Goal: Transaction & Acquisition: Purchase product/service

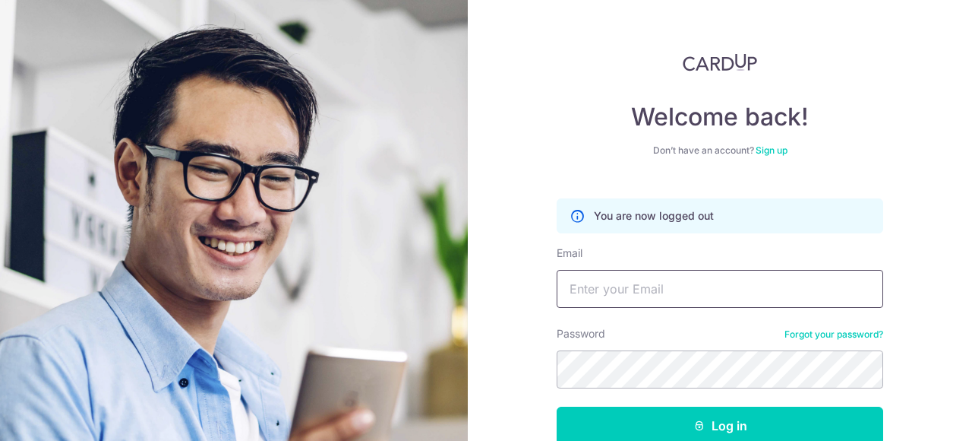
type input "[DOMAIN_NAME][EMAIL_ADDRESS][DOMAIN_NAME]"
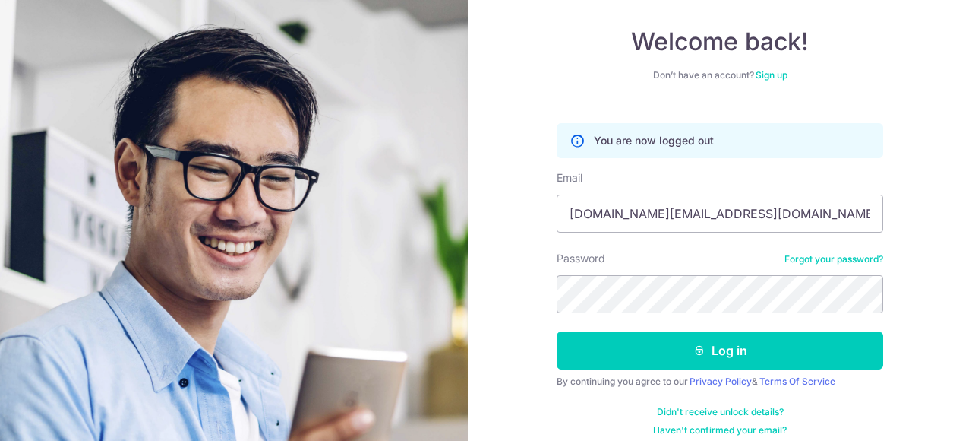
scroll to position [89, 0]
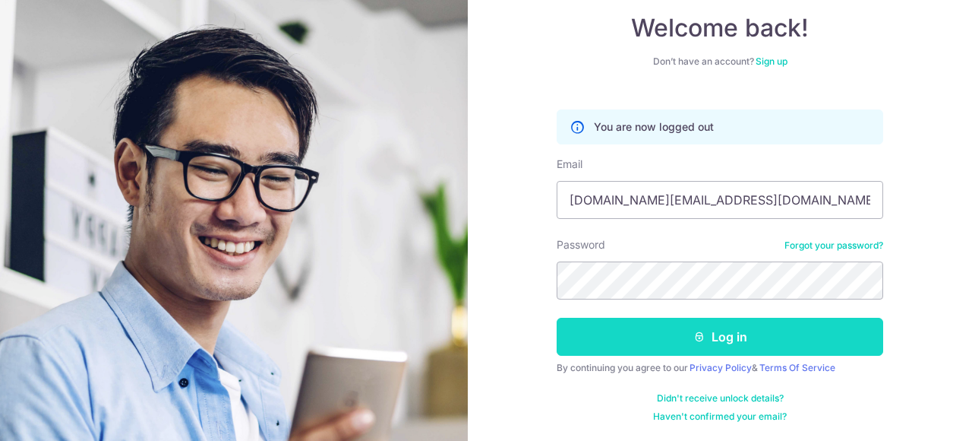
click at [752, 333] on button "Log in" at bounding box center [720, 337] width 327 height 38
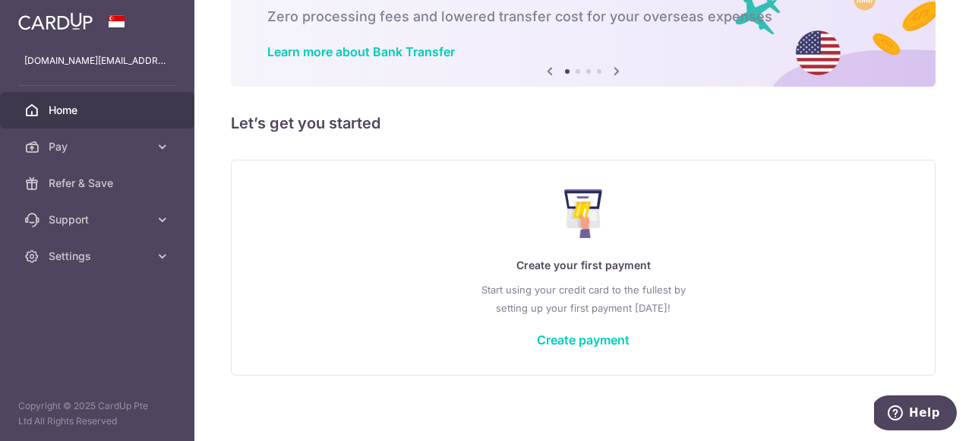
scroll to position [93, 0]
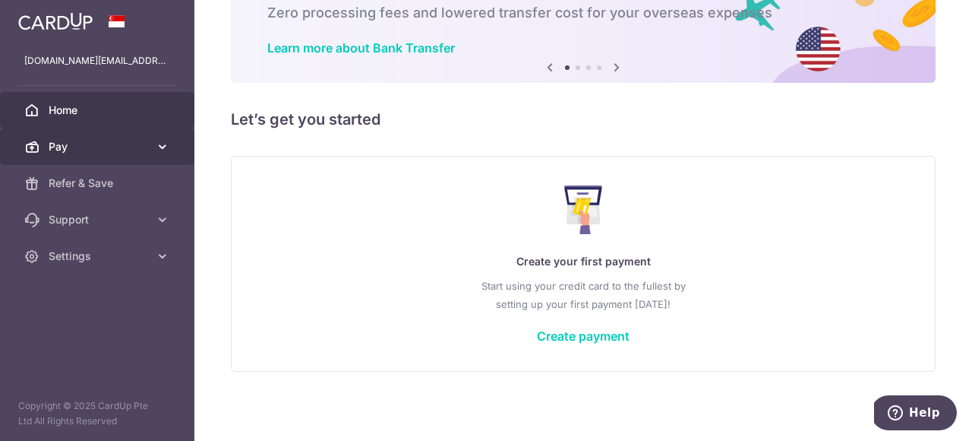
click at [120, 141] on span "Pay" at bounding box center [99, 146] width 100 height 15
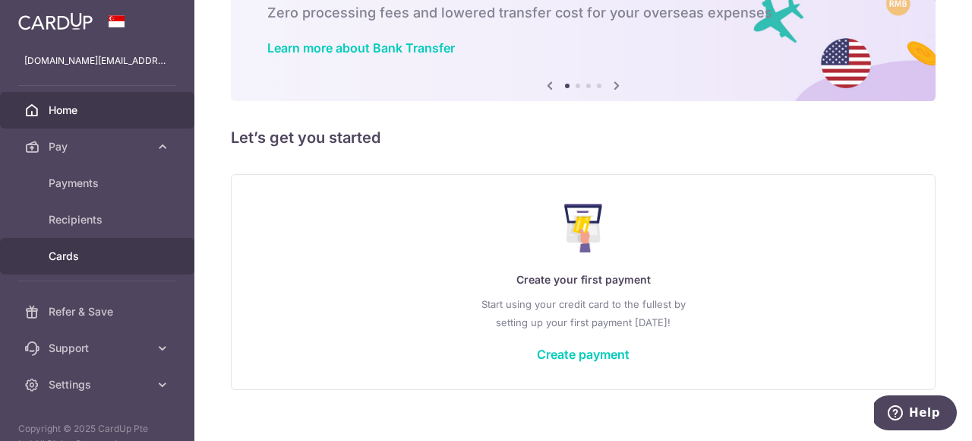
click at [75, 251] on span "Cards" at bounding box center [99, 255] width 100 height 15
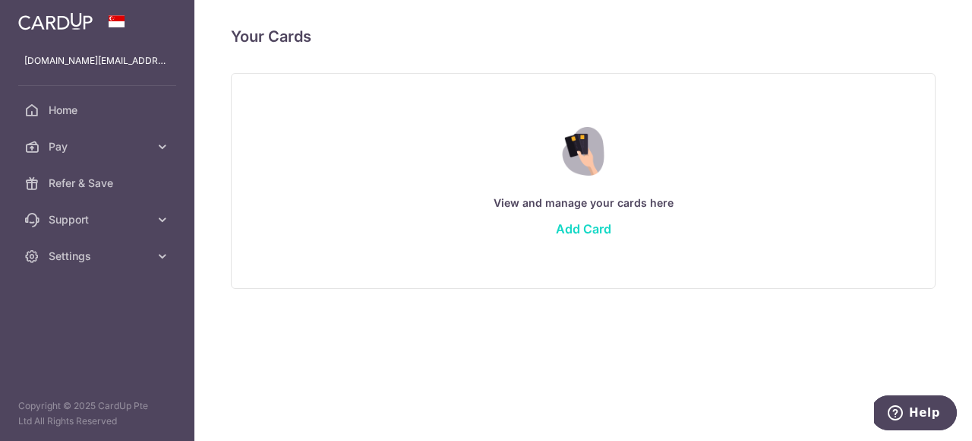
click at [584, 224] on link "Add Card" at bounding box center [583, 228] width 55 height 15
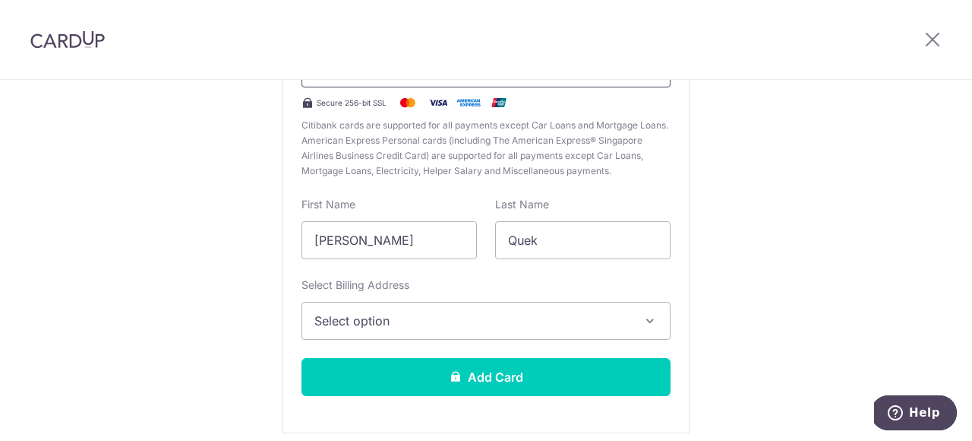
scroll to position [277, 0]
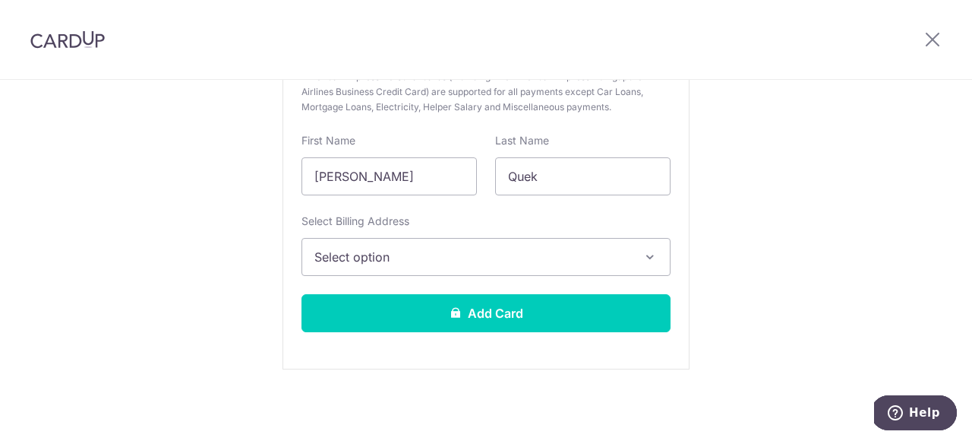
click at [520, 272] on button "Select option" at bounding box center [486, 257] width 369 height 38
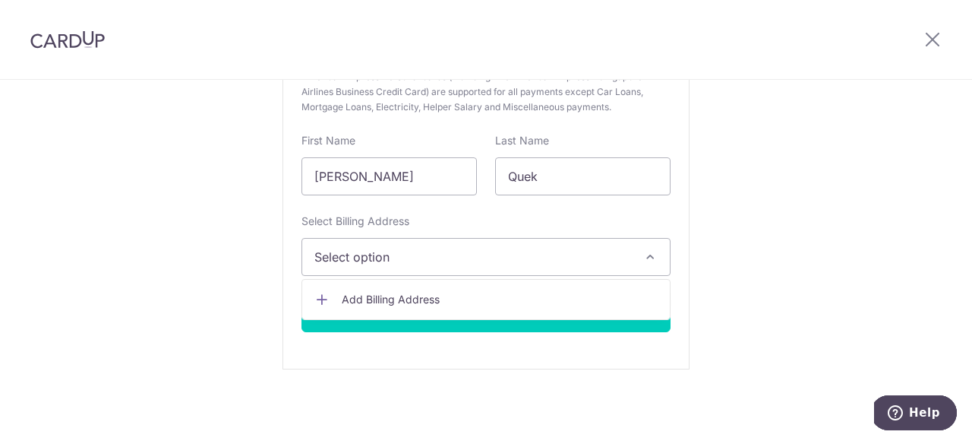
click at [471, 300] on span "Add Billing Address" at bounding box center [500, 299] width 316 height 15
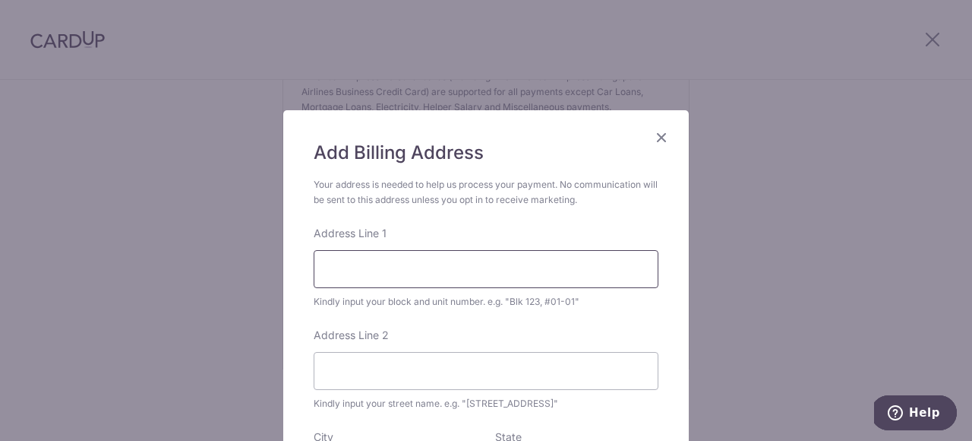
click at [455, 280] on input "Address Line 1" at bounding box center [486, 269] width 345 height 38
type input "43 SIMS DRIVE"
type input "#12-203"
type input "Singapore"
type input "380043"
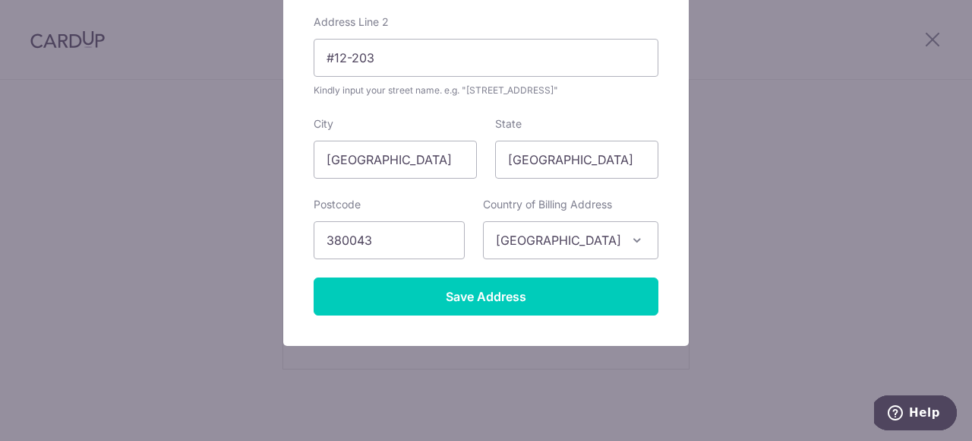
scroll to position [315, 0]
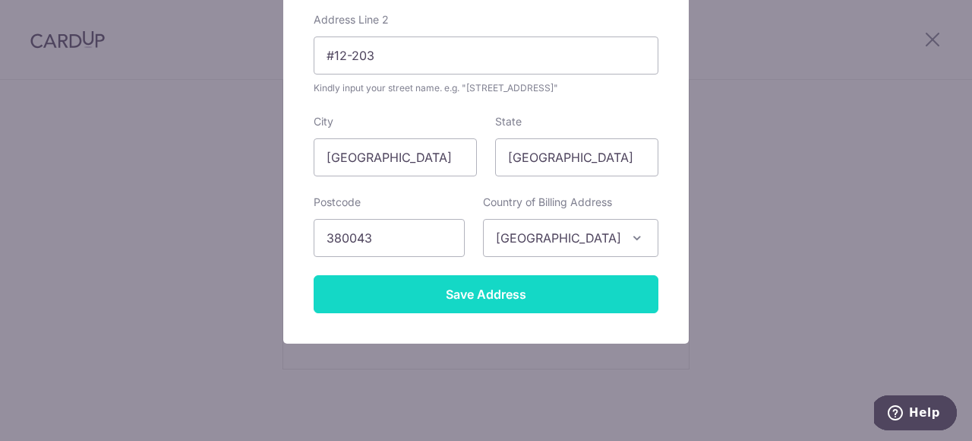
click at [486, 290] on input "Save Address" at bounding box center [486, 294] width 345 height 38
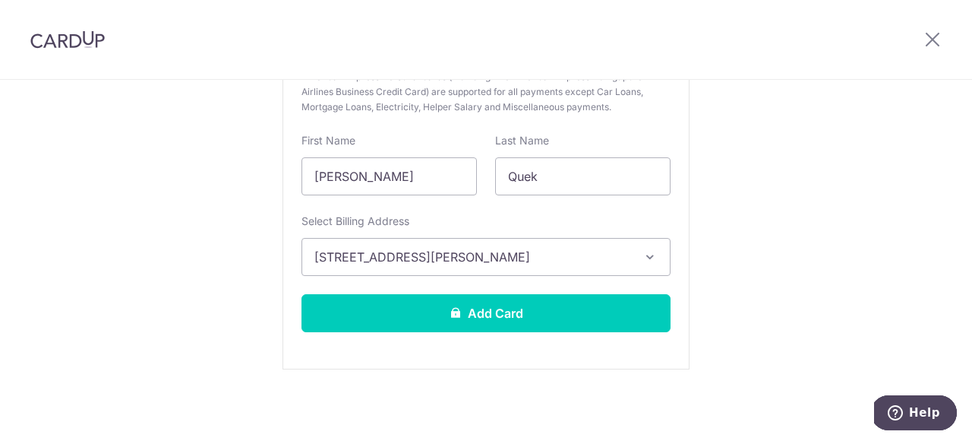
click at [643, 255] on icon "button" at bounding box center [650, 256] width 15 height 15
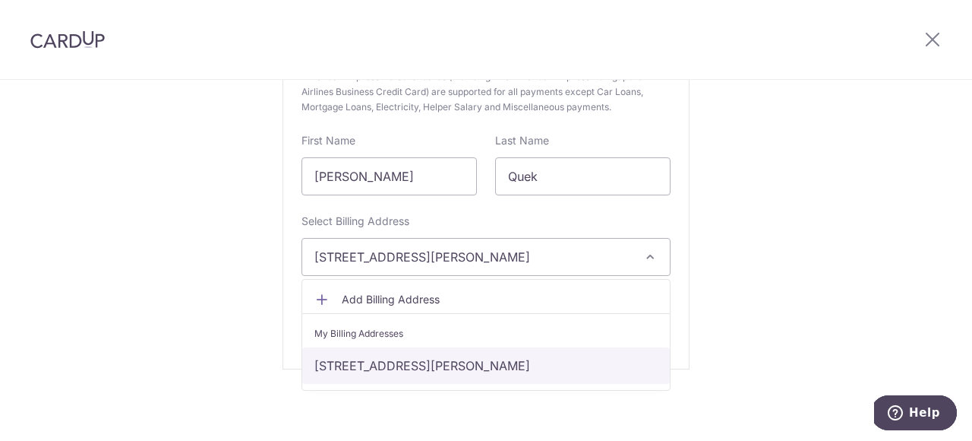
click at [558, 372] on link "43 SIMS DRIVE, #12-203, Singapore, Singapore, Singapore-380043" at bounding box center [486, 365] width 368 height 36
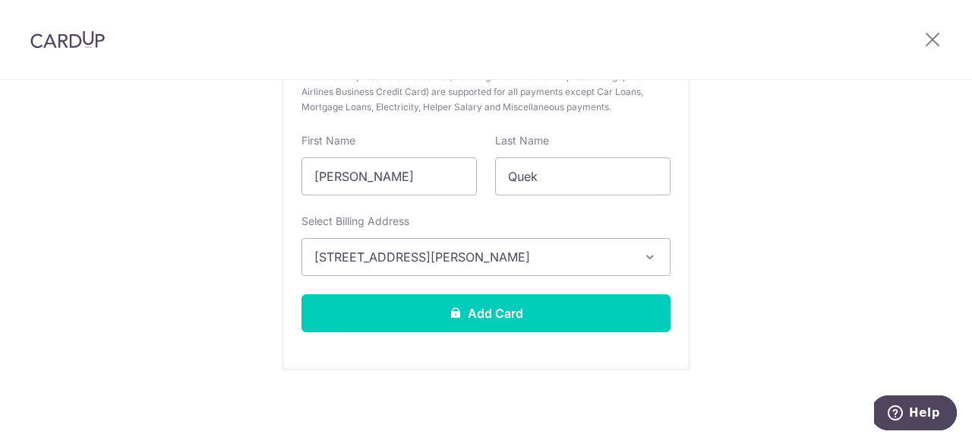
click at [619, 254] on span "43 SIMS DRIVE, #12-203, Singapore, Singapore, Singapore-380043" at bounding box center [472, 257] width 316 height 18
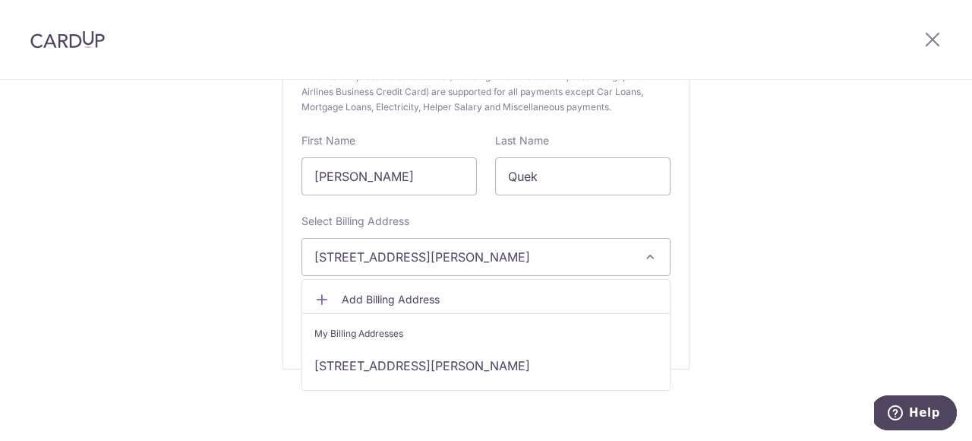
click at [782, 278] on div "New Card Details New card details Card Secure 256-bit SSL Citibank cards are su…" at bounding box center [486, 121] width 972 height 638
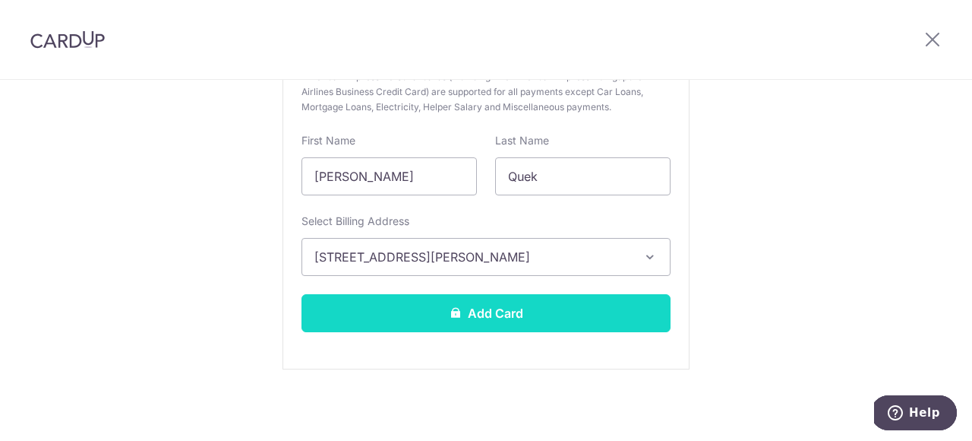
click at [570, 314] on button "Add Card" at bounding box center [486, 313] width 369 height 38
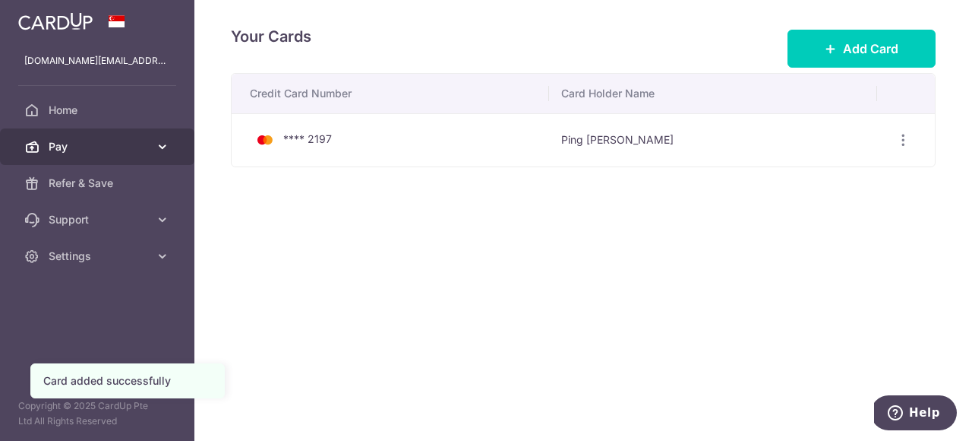
click at [132, 146] on span "Pay" at bounding box center [99, 146] width 100 height 15
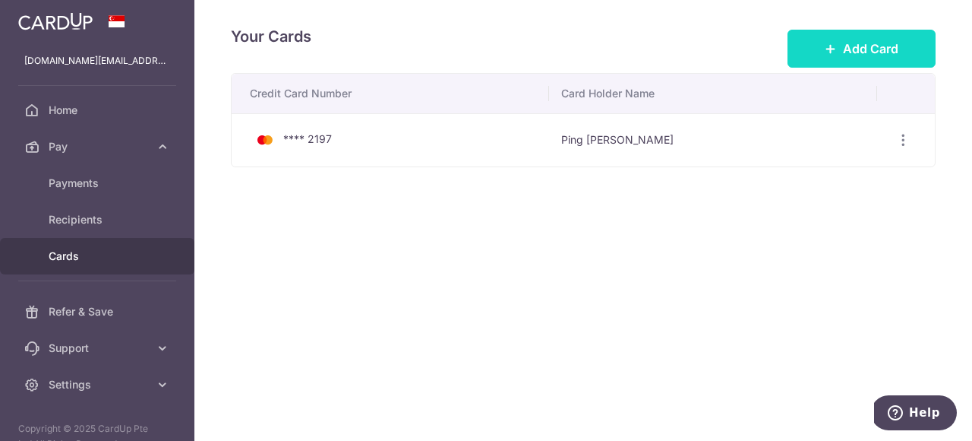
click at [878, 55] on span "Add Card" at bounding box center [870, 49] width 55 height 18
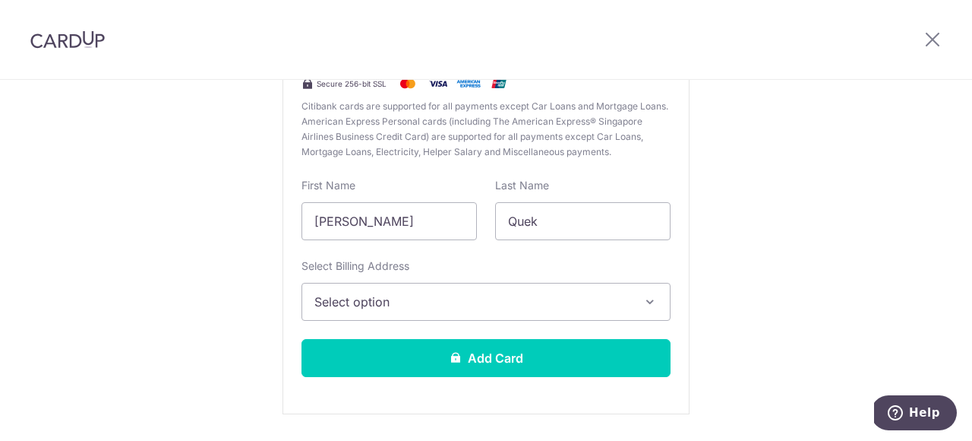
scroll to position [248, 0]
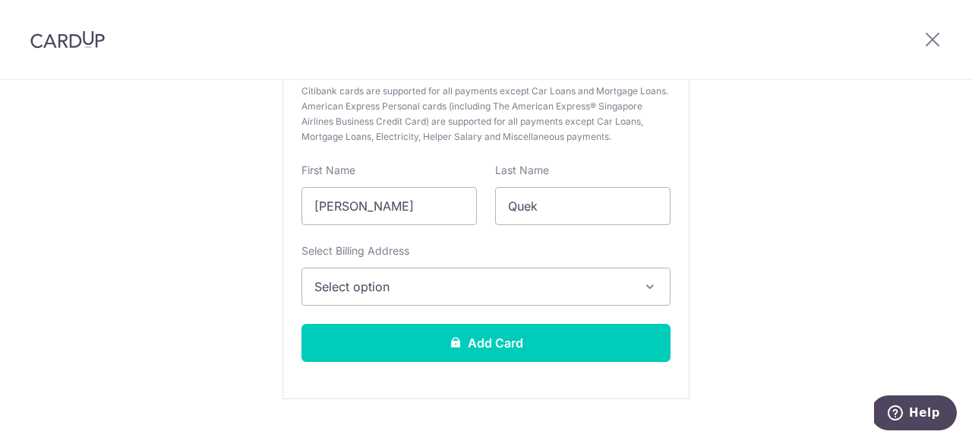
click at [642, 295] on button "Select option" at bounding box center [486, 286] width 369 height 38
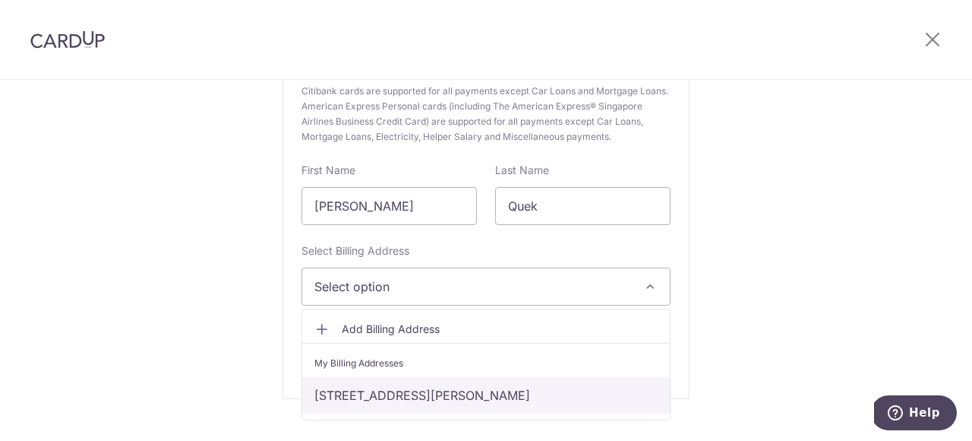
click at [539, 391] on link "43 SIMS DRIVE, #12-203, Singapore, Singapore, Singapore-380043" at bounding box center [486, 395] width 368 height 36
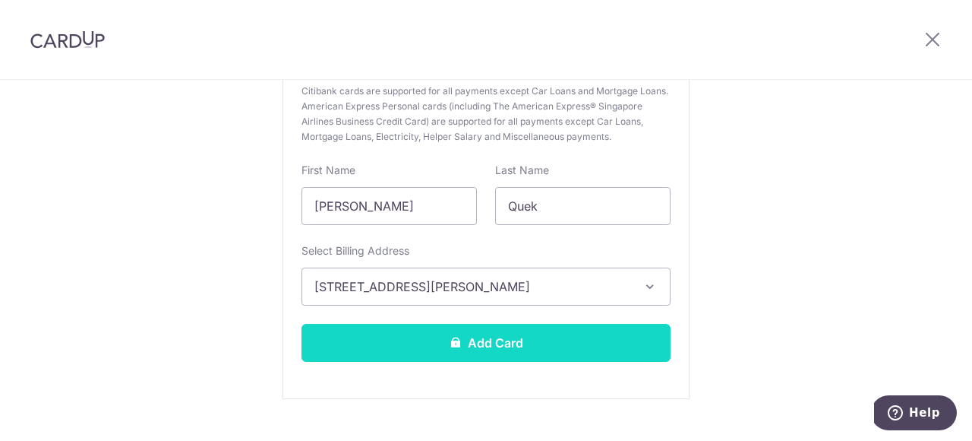
click at [579, 340] on button "Add Card" at bounding box center [486, 343] width 369 height 38
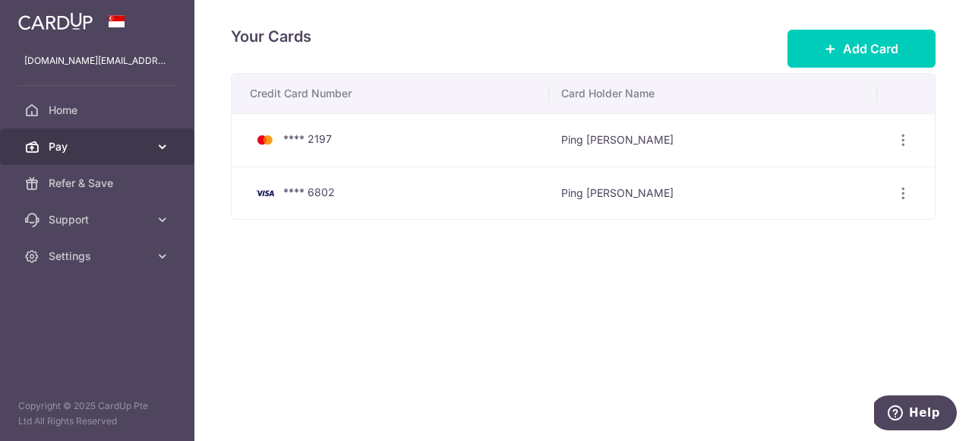
click at [93, 149] on span "Pay" at bounding box center [99, 146] width 100 height 15
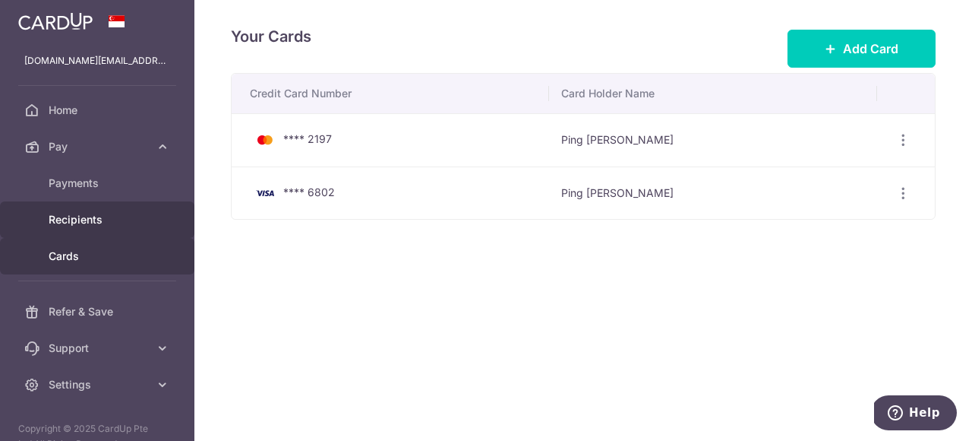
click at [96, 220] on span "Recipients" at bounding box center [99, 219] width 100 height 15
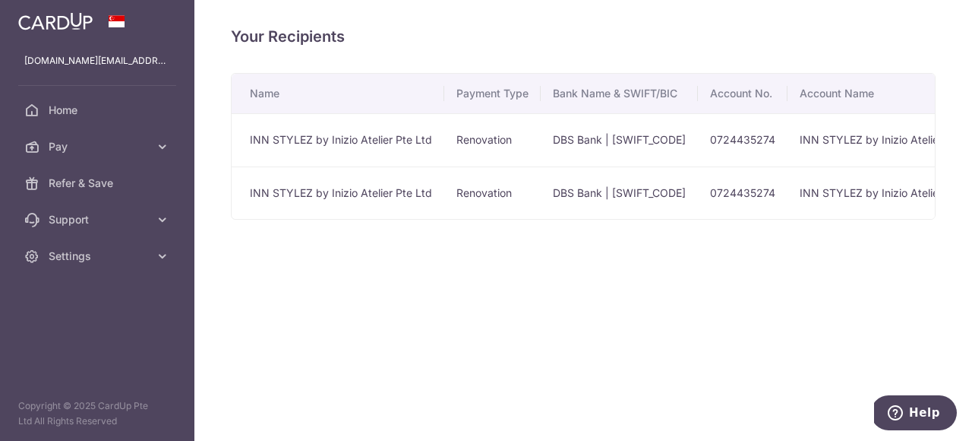
click at [342, 201] on td "INN STYLEZ by Inizio Atelier Pte Ltd" at bounding box center [338, 192] width 213 height 53
click at [365, 192] on td "INN STYLEZ by Inizio Atelier Pte Ltd" at bounding box center [338, 192] width 213 height 53
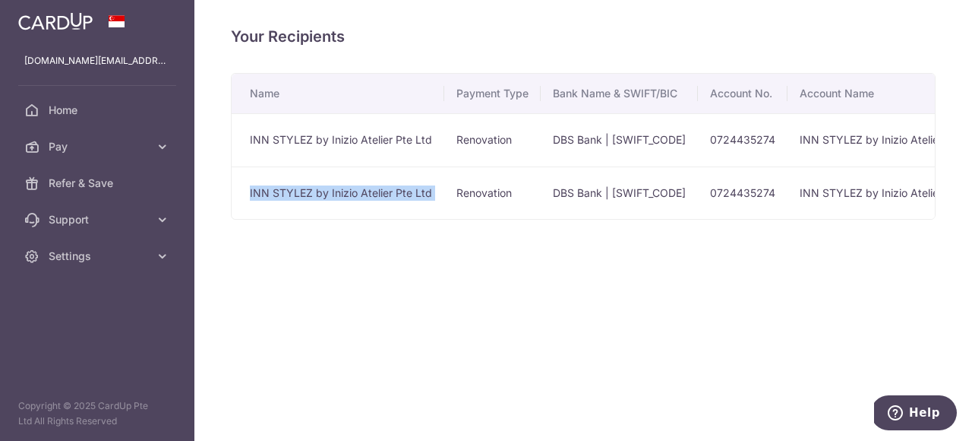
click at [365, 192] on td "INN STYLEZ by Inizio Atelier Pte Ltd" at bounding box center [338, 192] width 213 height 53
click at [366, 251] on div "Your Recipients Name Payment Type Bank Name & SWIFT/BIC Account No. Account Nam…" at bounding box center [583, 220] width 778 height 441
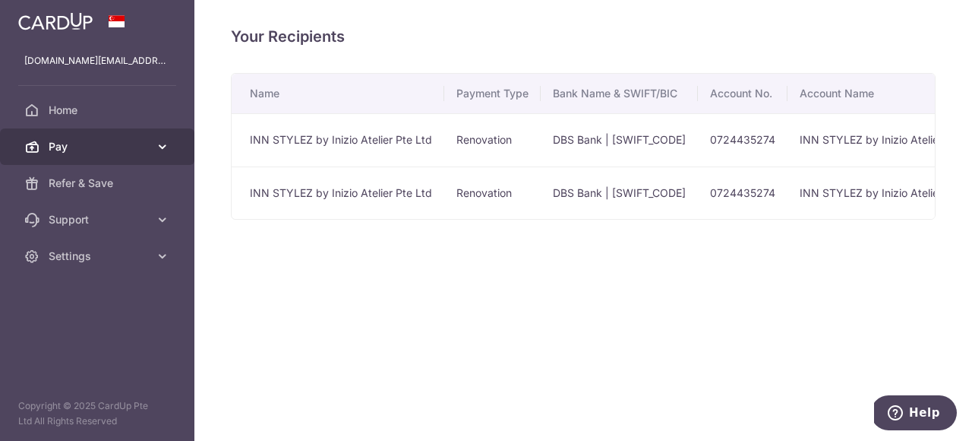
click at [72, 146] on span "Pay" at bounding box center [99, 146] width 100 height 15
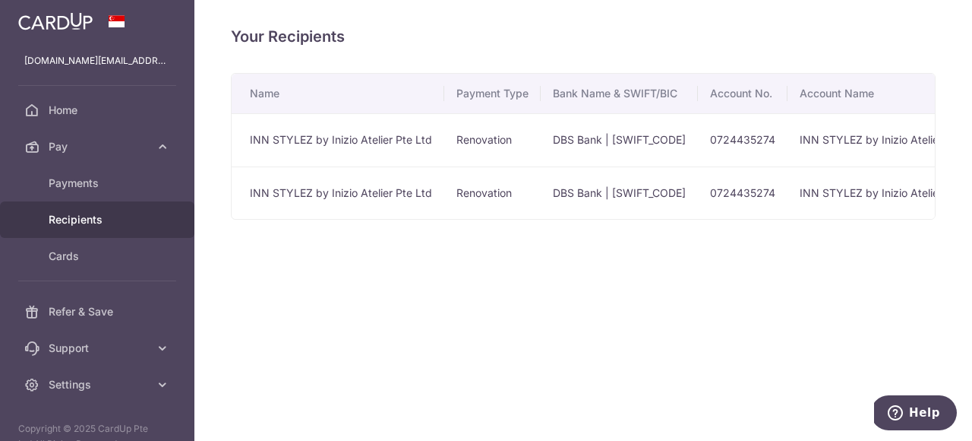
click at [709, 141] on td "0724435274" at bounding box center [743, 139] width 90 height 53
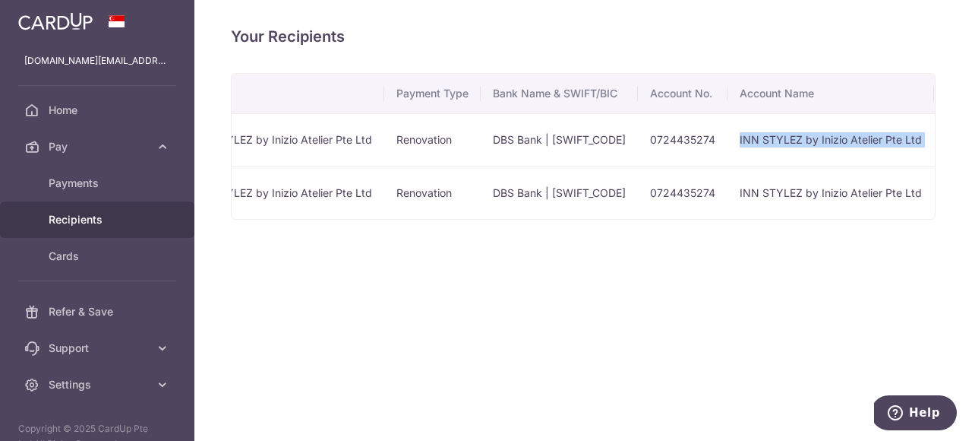
scroll to position [0, 223]
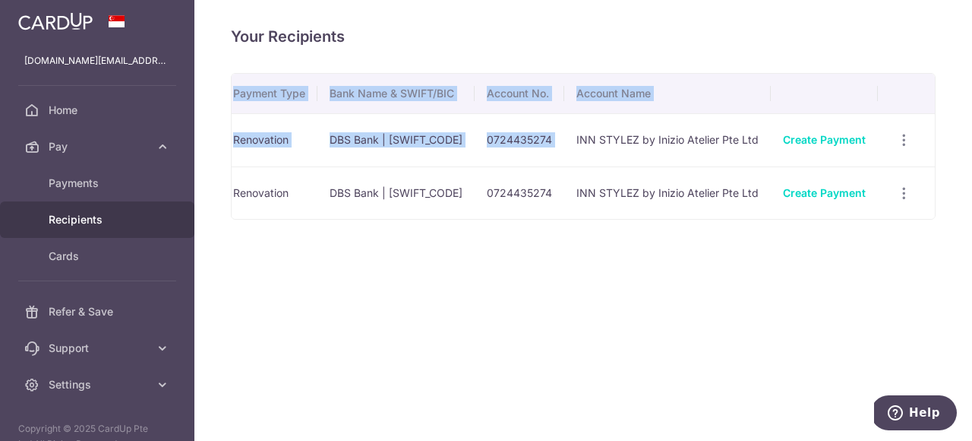
drag, startPoint x: 803, startPoint y: 137, endPoint x: 963, endPoint y: 144, distance: 160.5
click at [963, 144] on div "Your Recipients Name Payment Type Bank Name & SWIFT/BIC Account No. Account Nam…" at bounding box center [583, 220] width 778 height 441
click at [786, 261] on div "Your Recipients Name Payment Type Bank Name & SWIFT/BIC Account No. Account Nam…" at bounding box center [583, 220] width 778 height 441
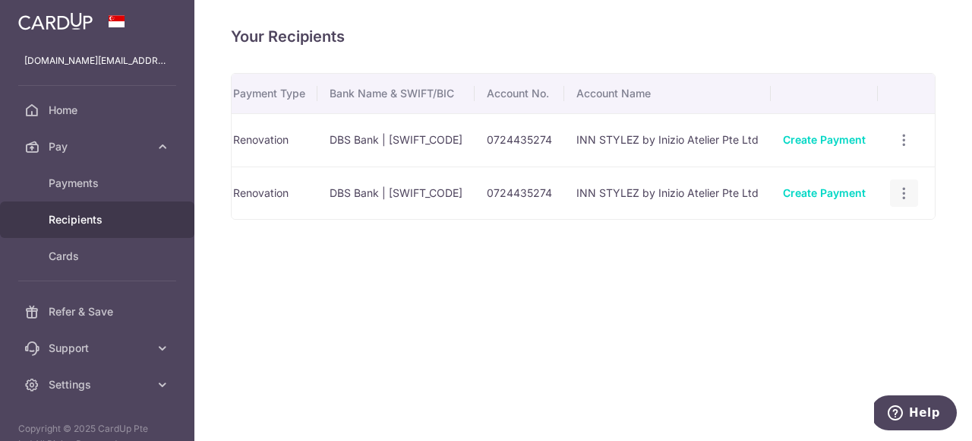
click at [906, 191] on icon "button" at bounding box center [904, 193] width 16 height 16
click at [829, 239] on span "View/Edit" at bounding box center [853, 235] width 103 height 18
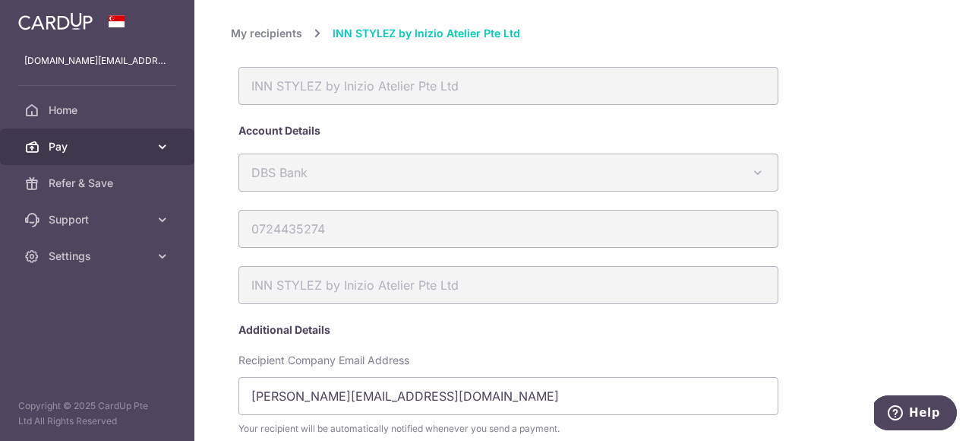
click at [100, 157] on link "Pay" at bounding box center [97, 146] width 194 height 36
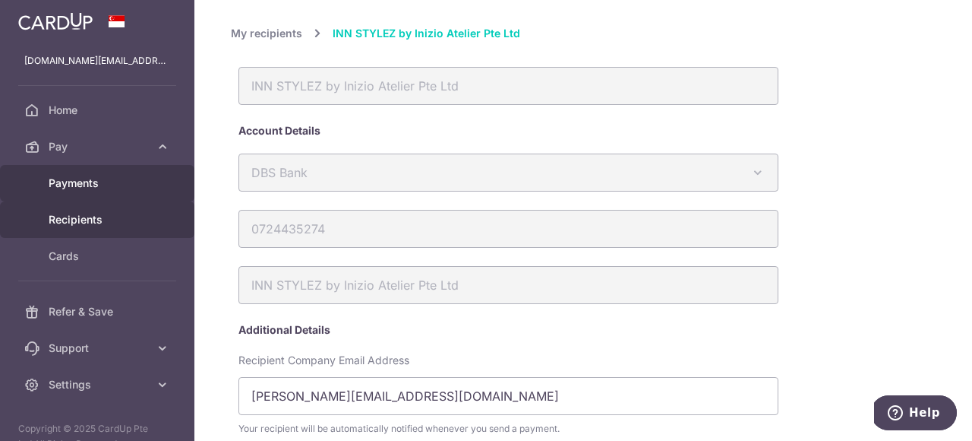
click at [87, 186] on span "Payments" at bounding box center [99, 182] width 100 height 15
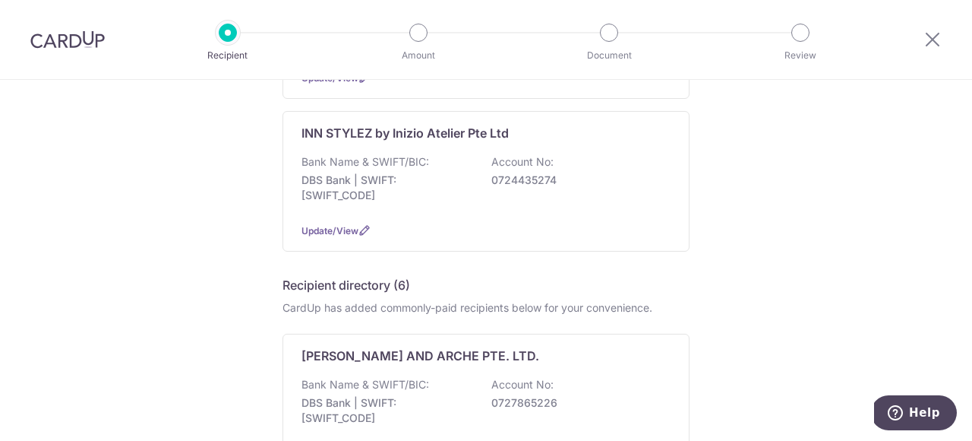
scroll to position [286, 0]
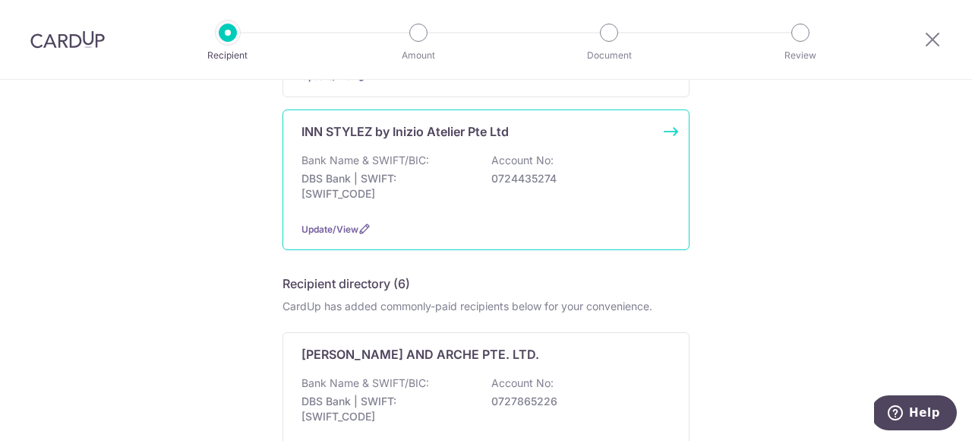
click at [453, 210] on div "INN STYLEZ by Inizio Atelier Pte Ltd Bank Name & SWIFT/BIC: DBS Bank | SWIFT: […" at bounding box center [486, 179] width 407 height 141
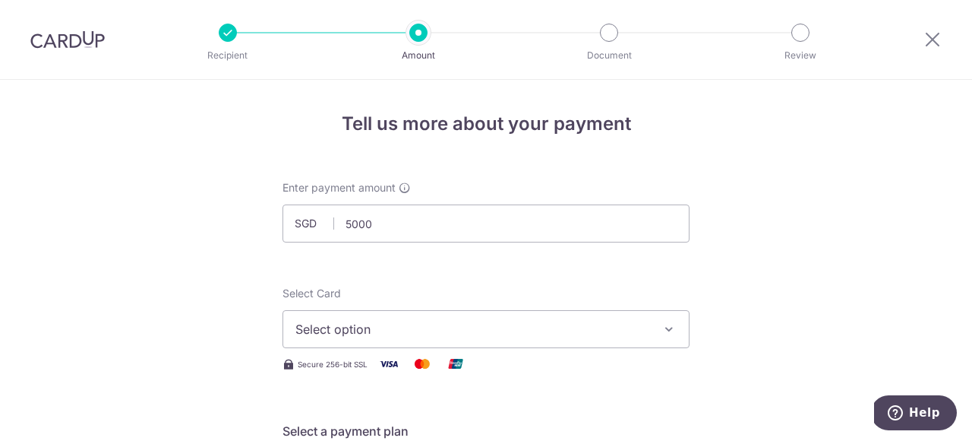
click at [336, 330] on span "Select option" at bounding box center [472, 329] width 354 height 18
type input "5,000.00"
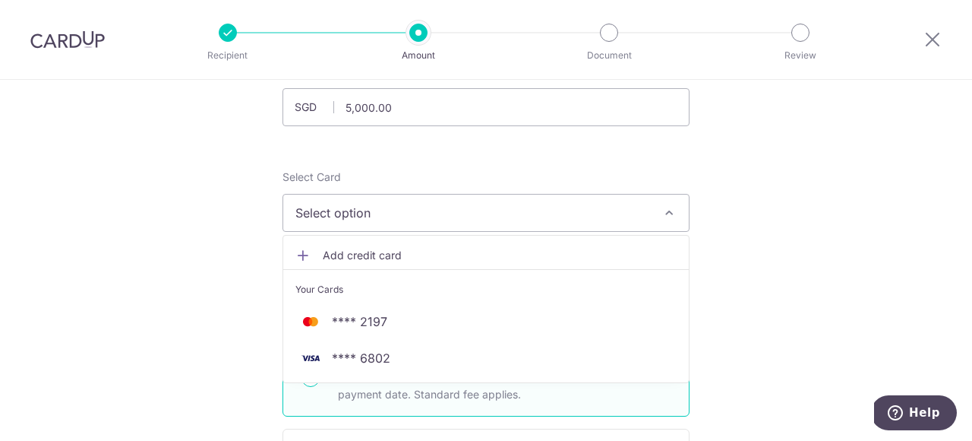
scroll to position [119, 0]
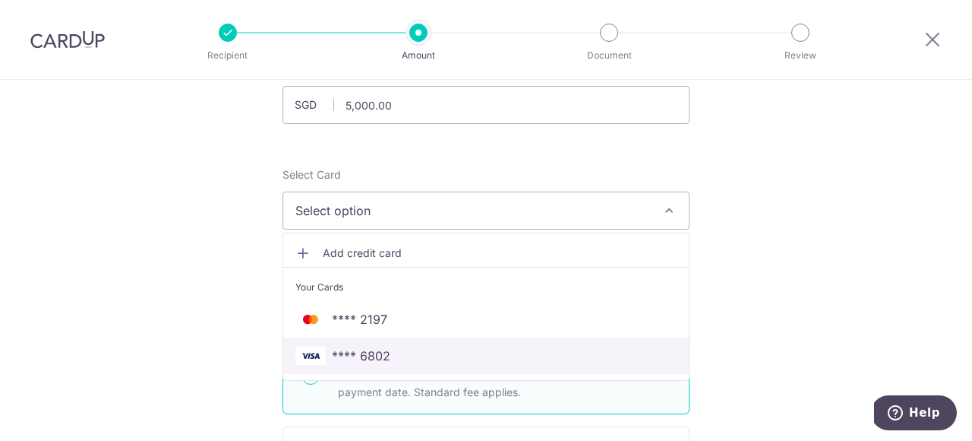
click at [363, 360] on span "**** 6802" at bounding box center [361, 355] width 58 height 18
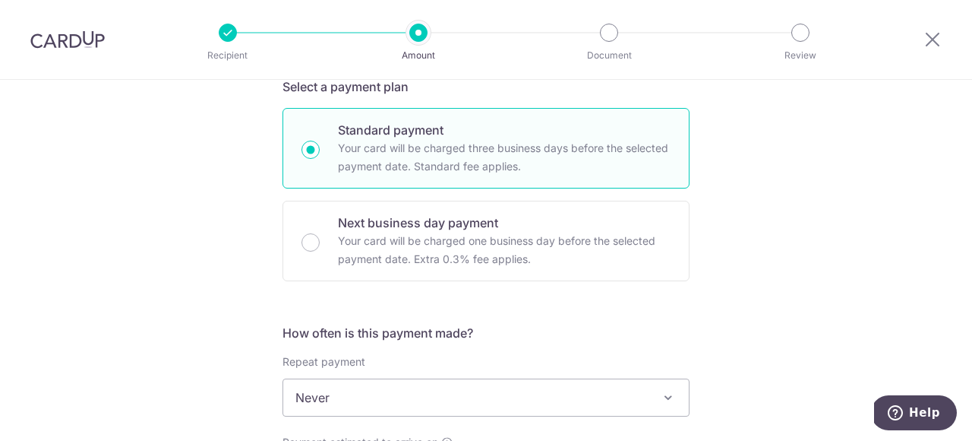
scroll to position [486, 0]
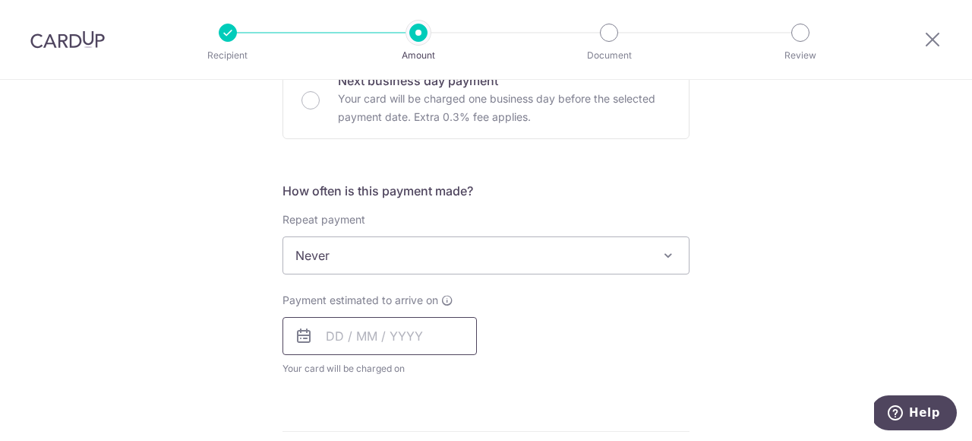
click at [376, 336] on input "text" at bounding box center [380, 336] width 194 height 38
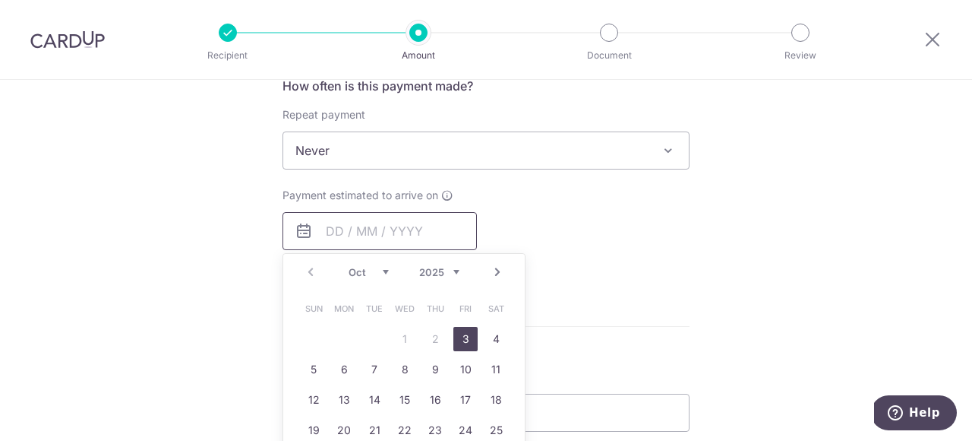
scroll to position [599, 0]
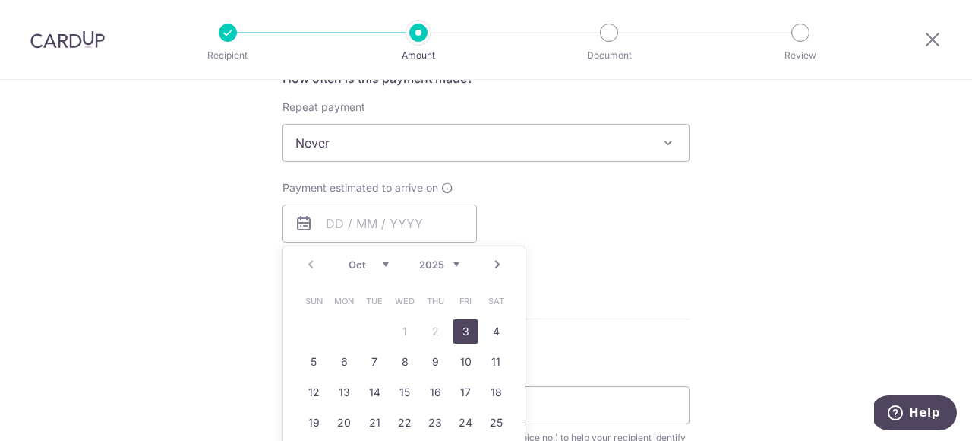
click at [608, 248] on div "Payment estimated to arrive on Prev Next Oct Nov Dec 2025 2026 2027 2028 2029 2…" at bounding box center [485, 222] width 425 height 84
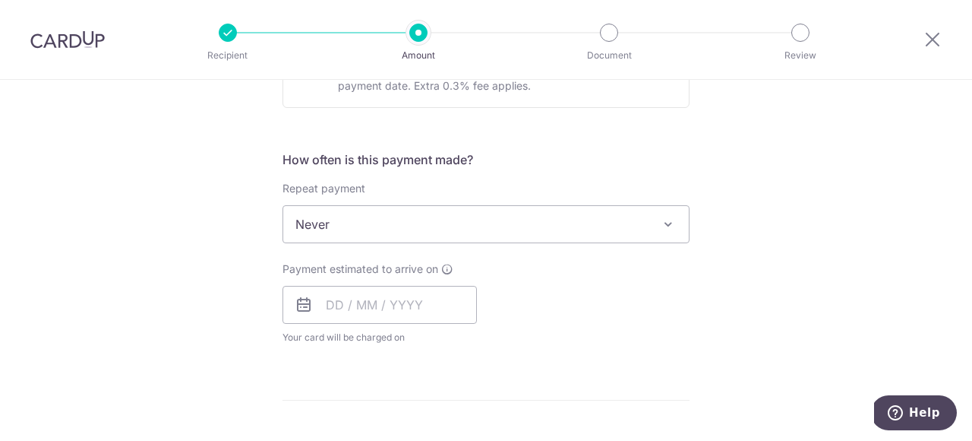
scroll to position [517, 0]
click at [446, 311] on input "text" at bounding box center [380, 305] width 194 height 38
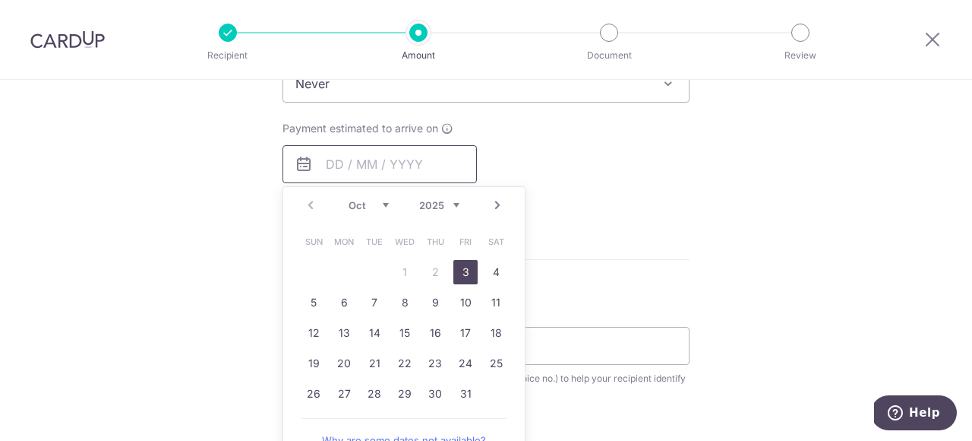
scroll to position [664, 0]
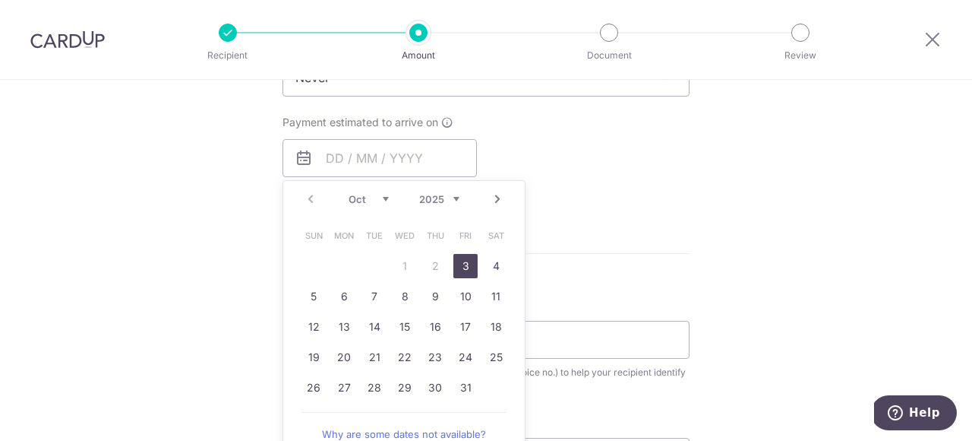
click at [467, 263] on link "3" at bounding box center [465, 266] width 24 height 24
type input "[DATE]"
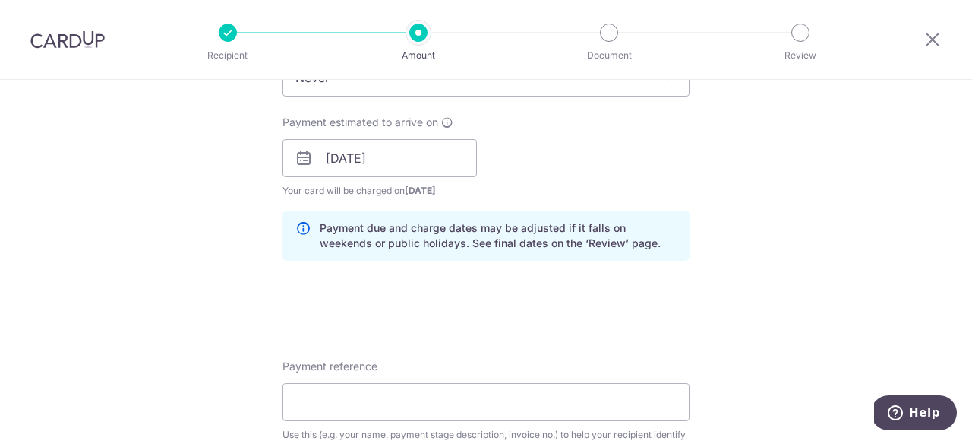
click at [772, 270] on div "Tell us more about your payment Enter payment amount SGD 5,000.00 5000.00 Selec…" at bounding box center [486, 185] width 972 height 1538
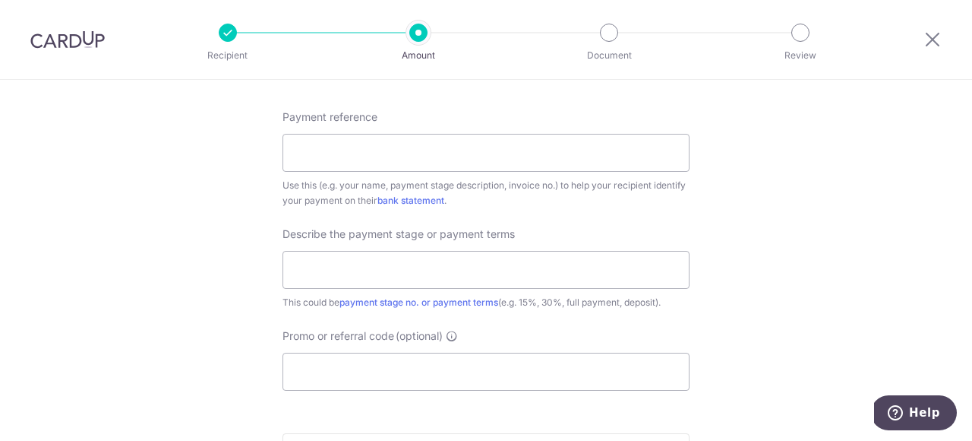
scroll to position [899, 0]
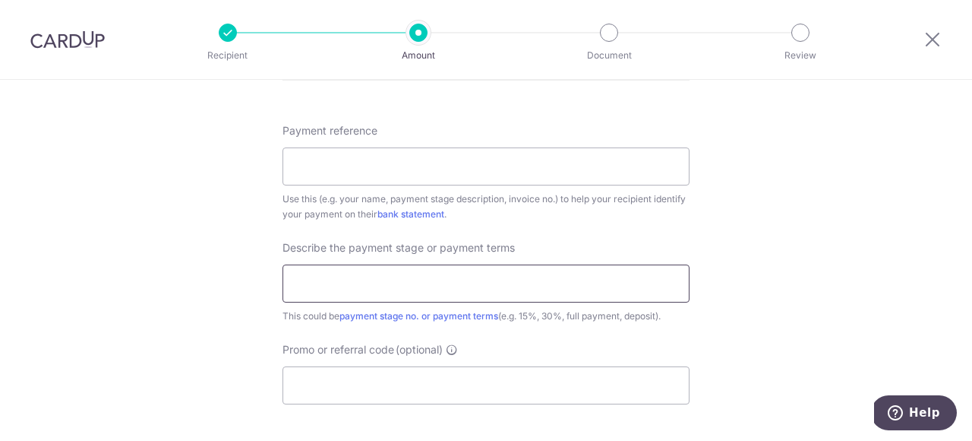
click at [479, 298] on input "text" at bounding box center [486, 283] width 407 height 38
click at [429, 151] on input "Payment reference" at bounding box center [486, 166] width 407 height 38
click at [376, 169] on input "Cadey Quek (91067088)" at bounding box center [486, 166] width 407 height 38
click at [477, 164] on input "Cadey Quek (Hp: 91067088)" at bounding box center [486, 166] width 407 height 38
drag, startPoint x: 461, startPoint y: 166, endPoint x: 373, endPoint y: 166, distance: 88.1
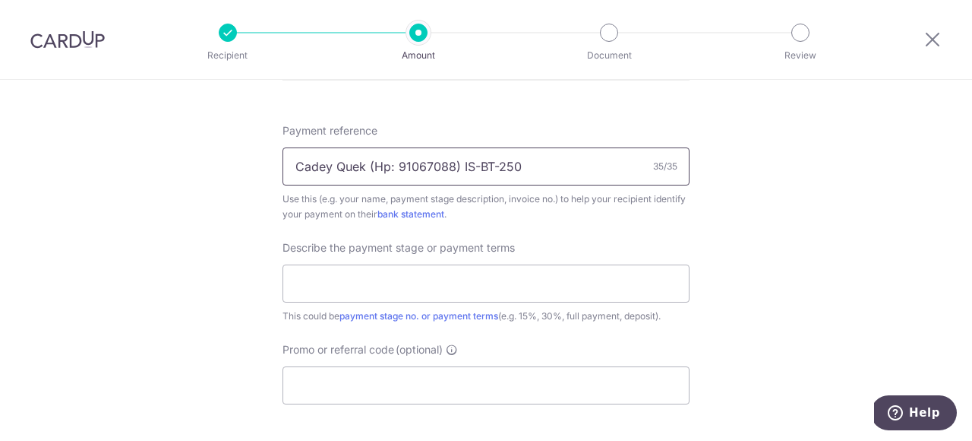
click at [373, 166] on input "Cadey Quek (Hp: 91067088) IS-BT-250" at bounding box center [486, 166] width 407 height 38
click at [489, 167] on input "Cadey Quek/ Jia Wei: IS-BT-250" at bounding box center [486, 166] width 407 height 38
type input "Cadey Quek/ Jia Wei: IS-BT-25001"
click at [397, 288] on input "text" at bounding box center [486, 283] width 407 height 38
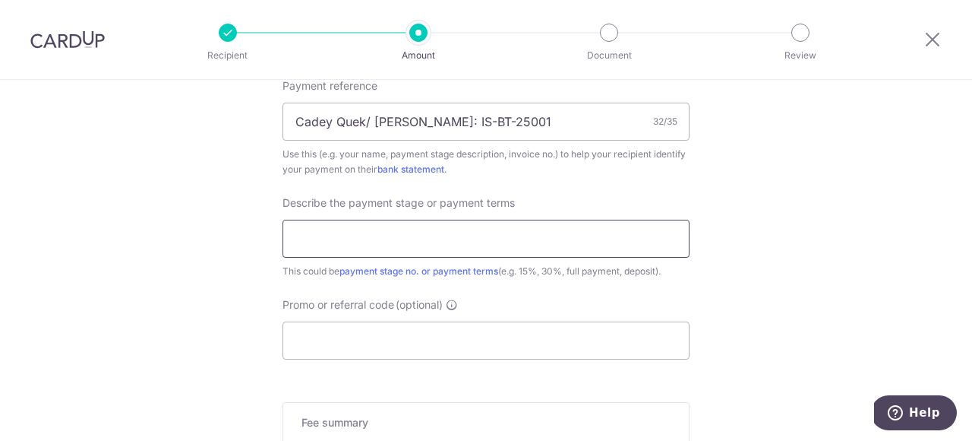
scroll to position [965, 0]
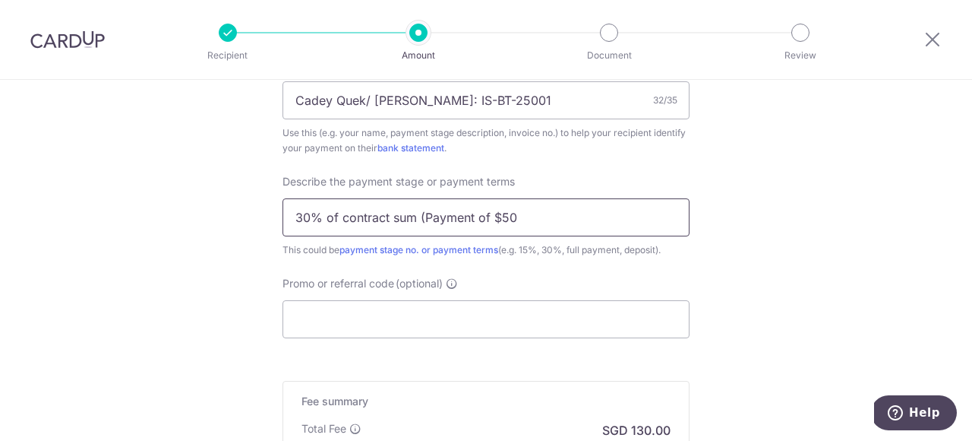
drag, startPoint x: 421, startPoint y: 220, endPoint x: 330, endPoint y: 217, distance: 91.2
click at [330, 217] on input "30% of contract sum (Payment of $50" at bounding box center [486, 217] width 407 height 38
click at [397, 219] on input "30% (Payment of $50" at bounding box center [486, 217] width 407 height 38
click at [466, 214] on input "30% (Payment split into $50" at bounding box center [486, 217] width 407 height 38
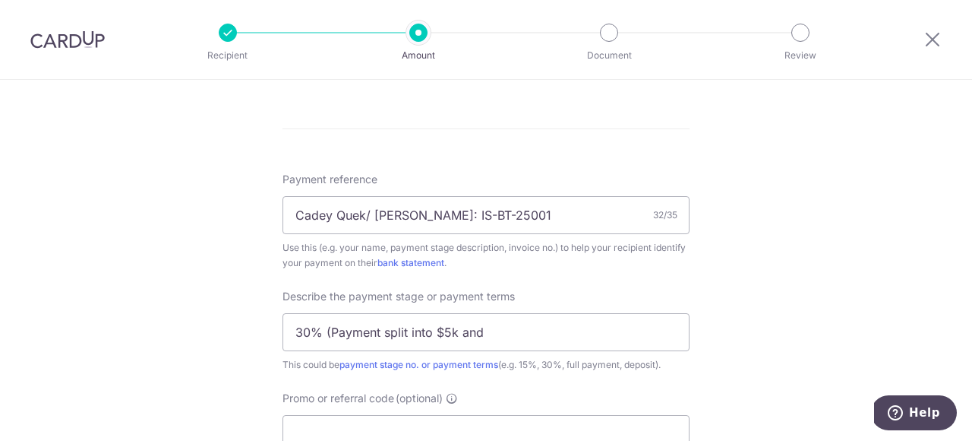
scroll to position [817, 0]
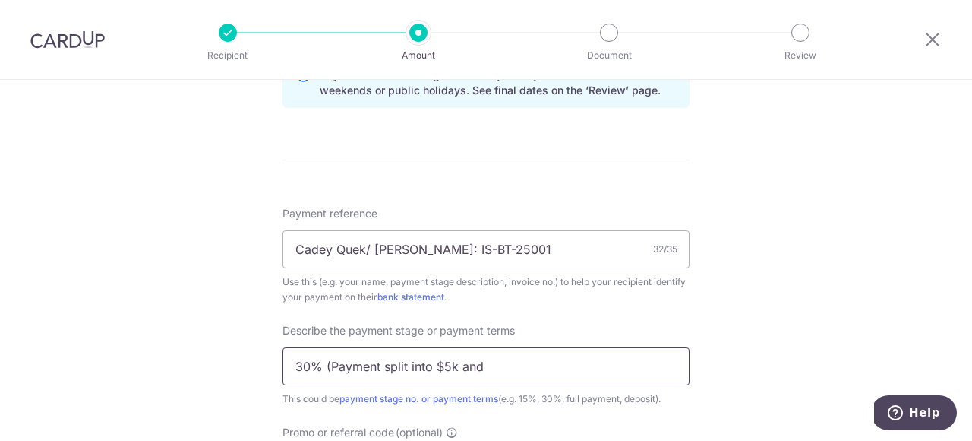
click at [491, 370] on input "30% (Payment split into $5k and" at bounding box center [486, 366] width 407 height 38
click at [381, 368] on input "30% (Payment split into $5k and 152" at bounding box center [486, 366] width 407 height 38
click at [447, 369] on input "30% (Split into $5k $ 152" at bounding box center [486, 366] width 407 height 38
click at [421, 365] on input "30% (Split into $5k $ 15205" at bounding box center [486, 366] width 407 height 38
click at [468, 374] on input "30% (Split into $5k & $15205" at bounding box center [486, 366] width 407 height 38
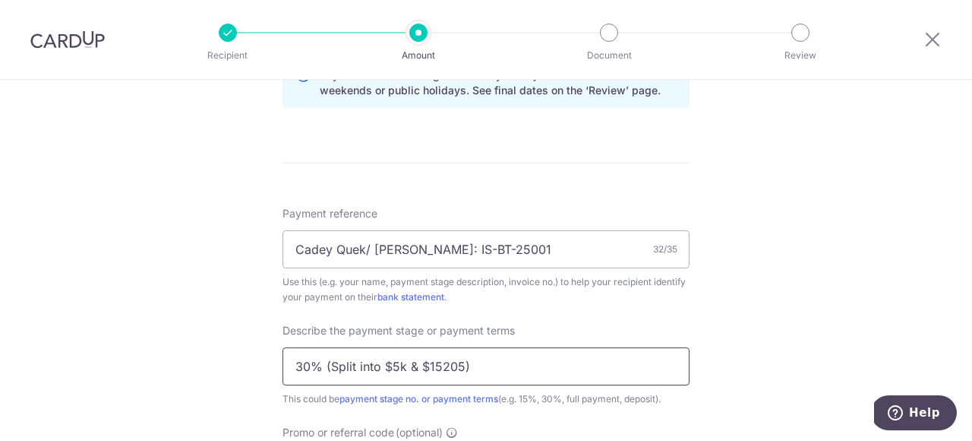
click at [404, 367] on input "30% (Split into $5k & $15205)" at bounding box center [486, 366] width 407 height 38
click at [493, 368] on input "30% (Split into $5000 & $15205)" at bounding box center [486, 366] width 407 height 38
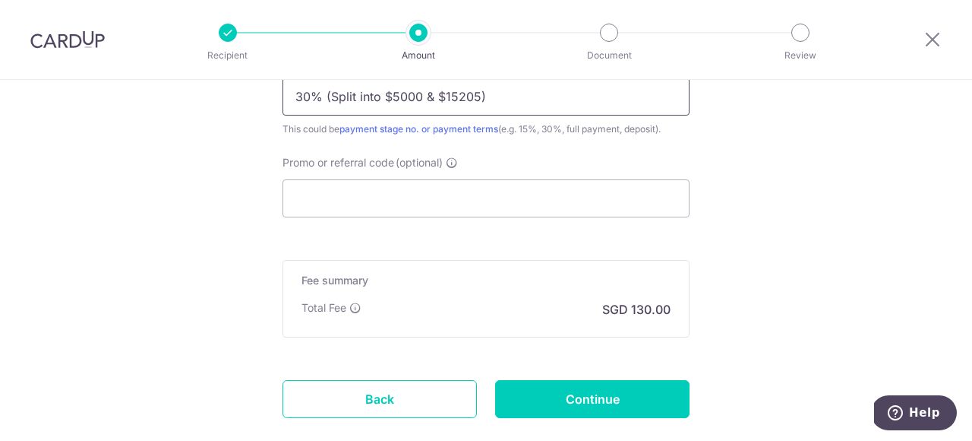
scroll to position [1088, 0]
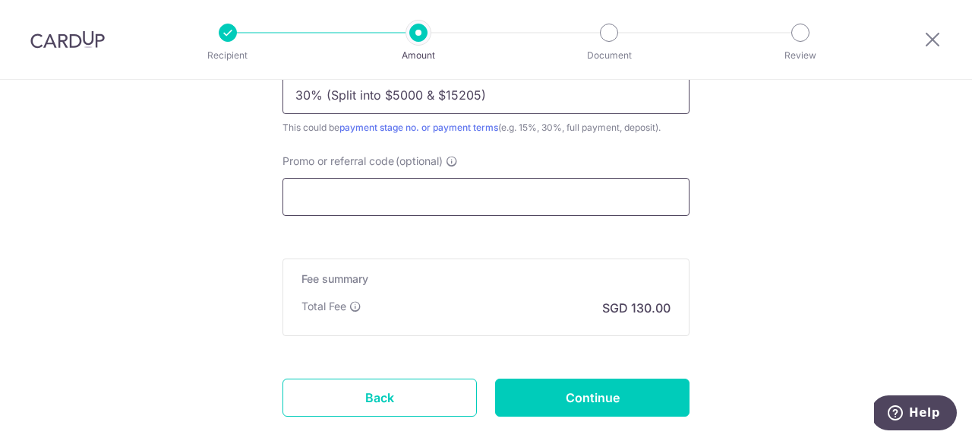
type input "30% (Split into $5000 & $15205)"
click at [457, 206] on input "Promo or referral code (optional)" at bounding box center [486, 197] width 407 height 38
paste input "MILELION"
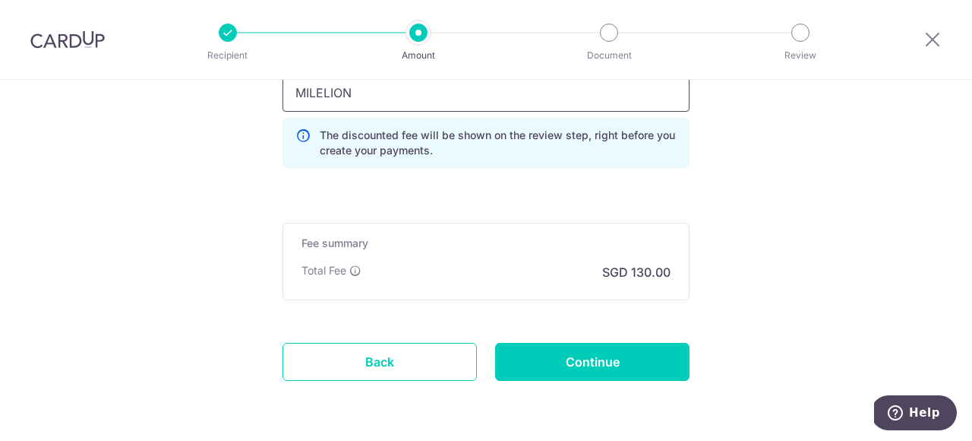
scroll to position [1218, 0]
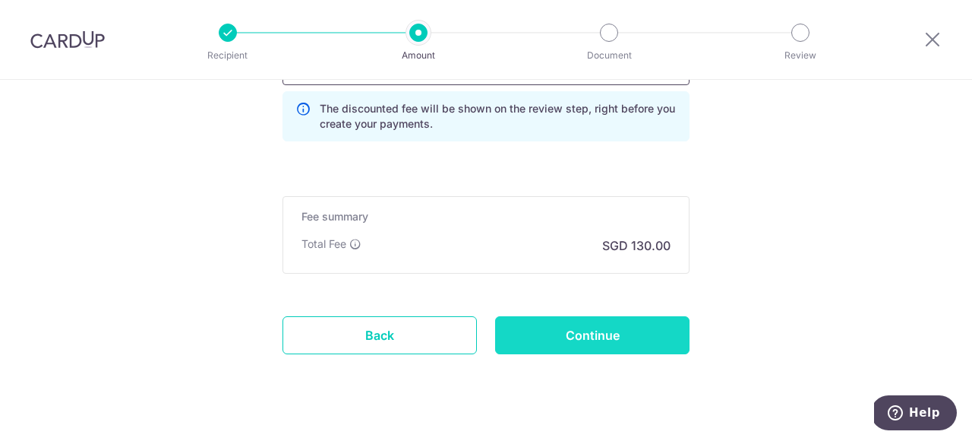
type input "MILELION"
click at [618, 340] on input "Continue" at bounding box center [592, 335] width 194 height 38
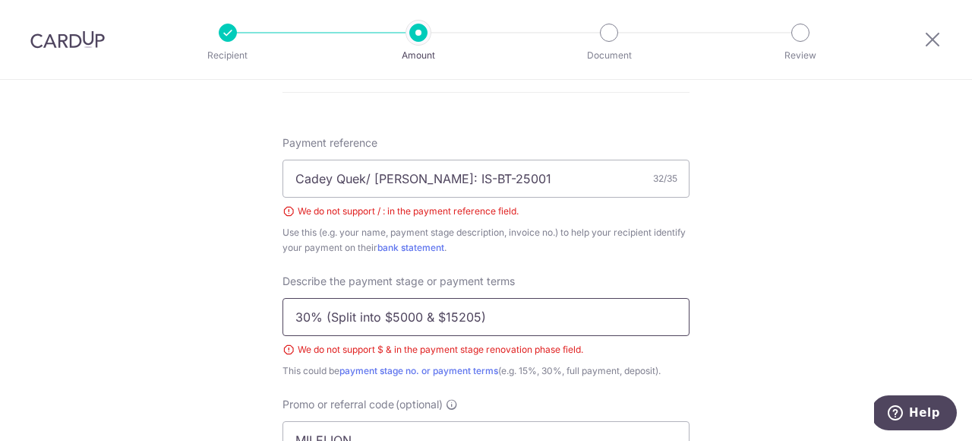
scroll to position [838, 0]
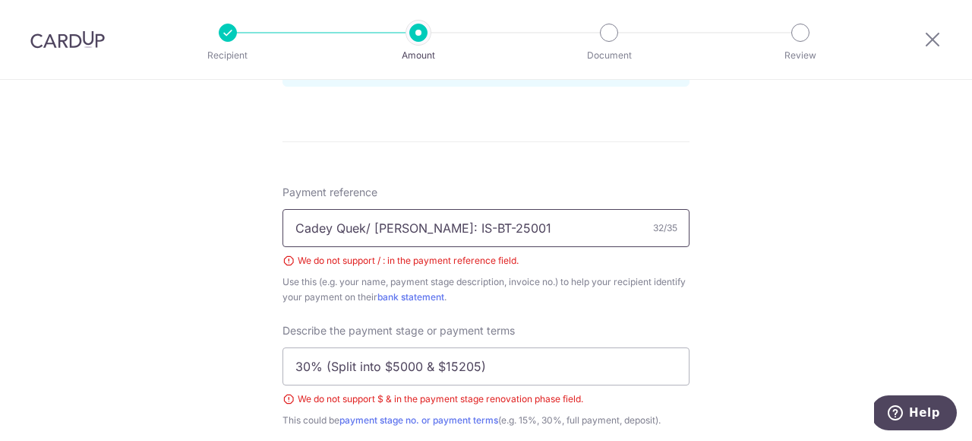
click at [419, 232] on input "Cadey Quek/ [PERSON_NAME]: IS-BT-25001" at bounding box center [486, 228] width 407 height 38
click at [374, 229] on input "Cadey Quek/ [PERSON_NAME] IS-BT-25001" at bounding box center [486, 228] width 407 height 38
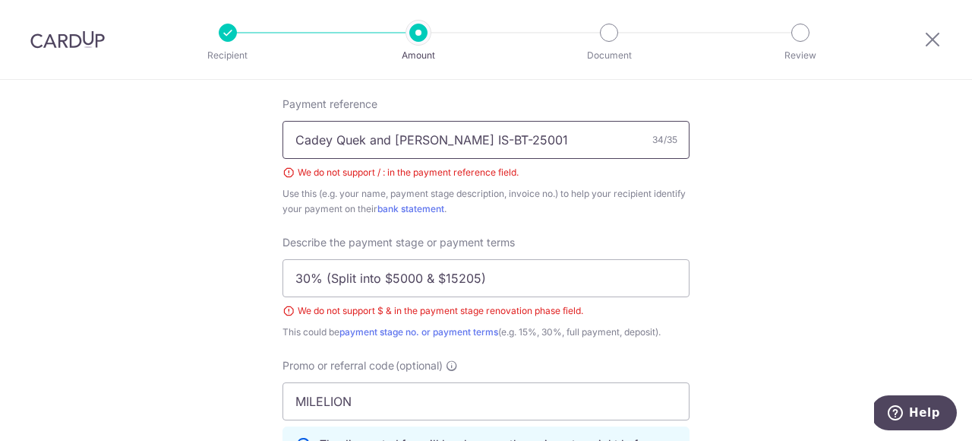
scroll to position [934, 0]
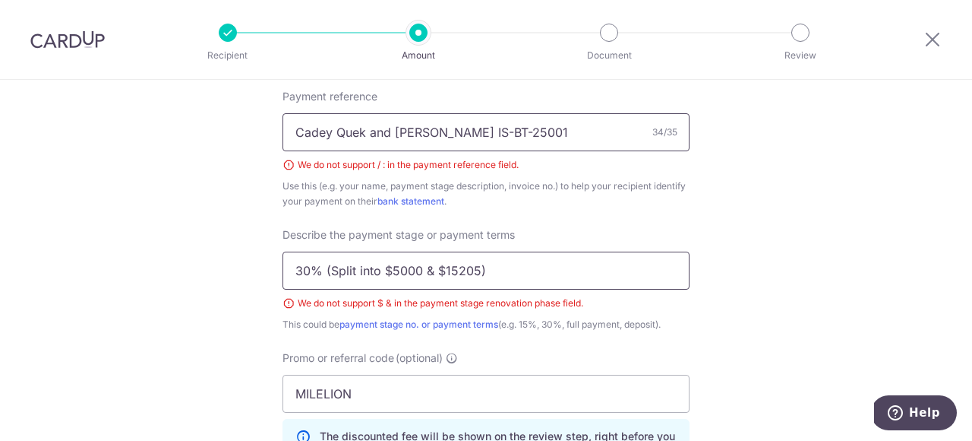
type input "Cadey Quek and [PERSON_NAME] IS-BT-25001"
click at [431, 268] on input "30% (Split into $5000 & $15205)" at bounding box center [486, 270] width 407 height 38
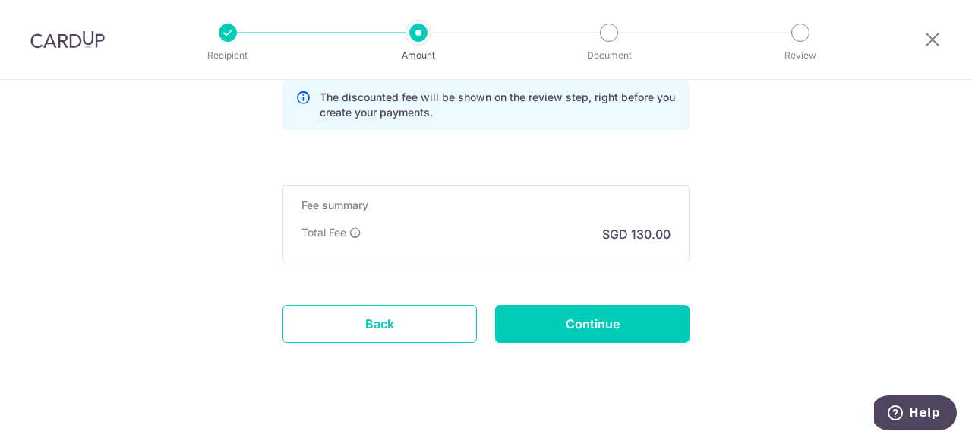
scroll to position [1277, 0]
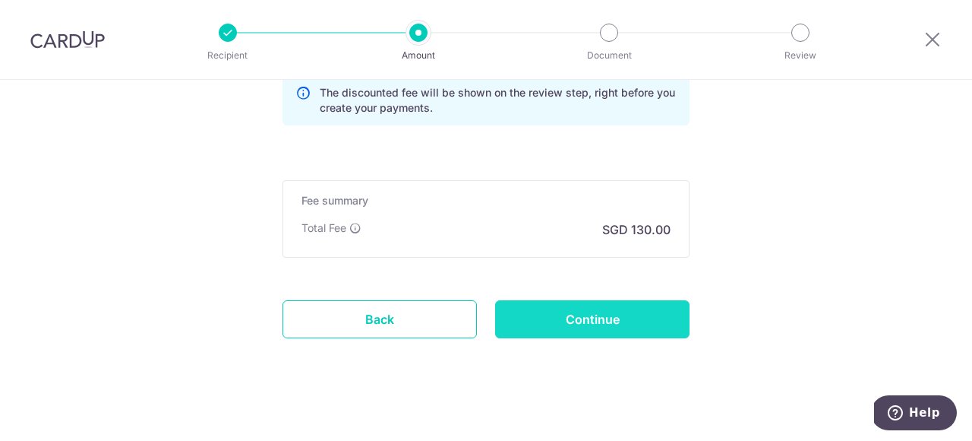
type input "30% (Split into $5000 and $15205)"
click at [550, 311] on input "Continue" at bounding box center [592, 319] width 194 height 38
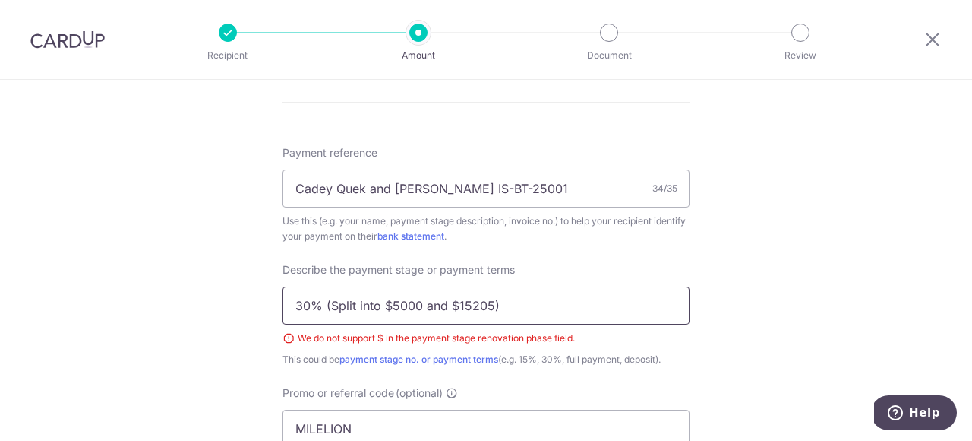
click at [330, 307] on input "30% (Split into $5000 and $15205)" at bounding box center [486, 305] width 407 height 38
click at [509, 304] on input "30% Split into $5000 and $15205)" at bounding box center [486, 305] width 407 height 38
click at [387, 306] on input "30% Split into $5000 and $15205" at bounding box center [486, 305] width 407 height 38
click at [445, 308] on input "30% Split into 5000 and $15205" at bounding box center [486, 305] width 407 height 38
click at [408, 304] on input "30% Split into 5000 and 15205" at bounding box center [486, 305] width 407 height 38
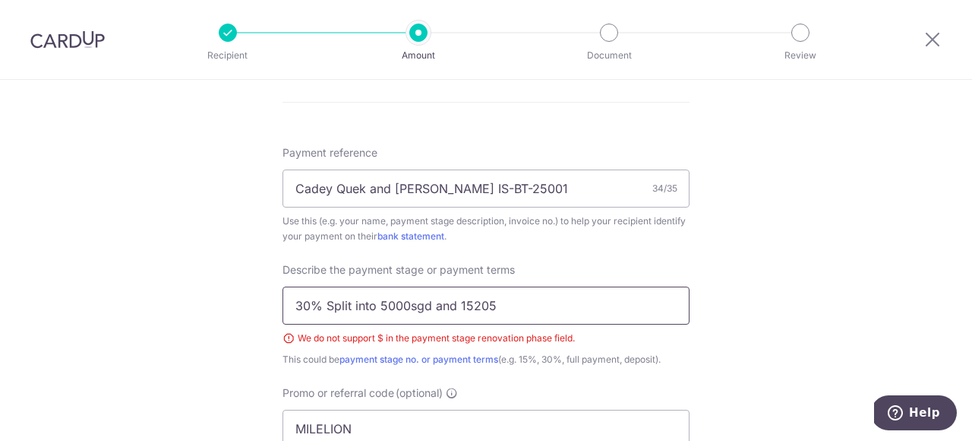
click at [498, 305] on input "30% Split into 5000sgd and 15205" at bounding box center [486, 305] width 407 height 38
click at [379, 303] on input "30% Split into 5000sgd and 15205sgd" at bounding box center [486, 305] width 407 height 38
click at [431, 308] on input "30% Split into 5000sgd and 15205sgd" at bounding box center [486, 305] width 407 height 38
click at [381, 305] on input "30% Split into 5000 and 15205sgd" at bounding box center [486, 305] width 407 height 38
click at [466, 305] on input "30% Split into SGD5000 and 15205sgd" at bounding box center [486, 305] width 407 height 38
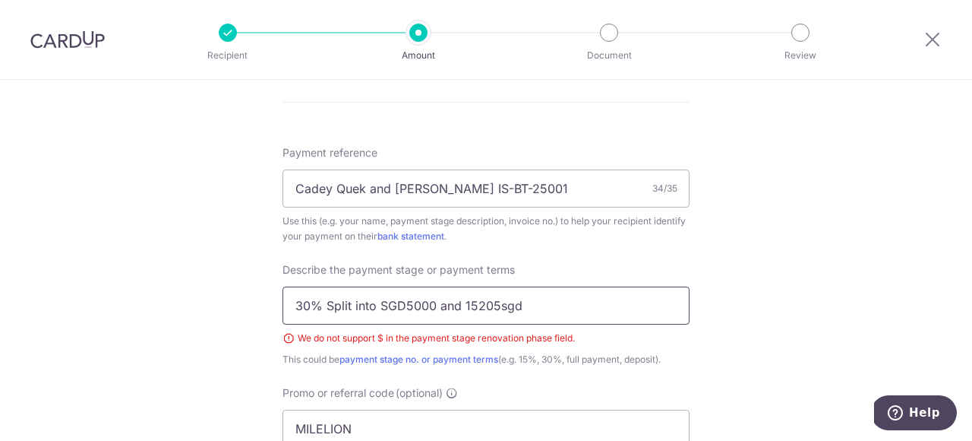
click at [532, 304] on input "30% Split into SGD5000 and 15205sgd" at bounding box center [486, 305] width 407 height 38
click at [468, 308] on input "30% Split into SGD5000 and 15205" at bounding box center [486, 305] width 407 height 38
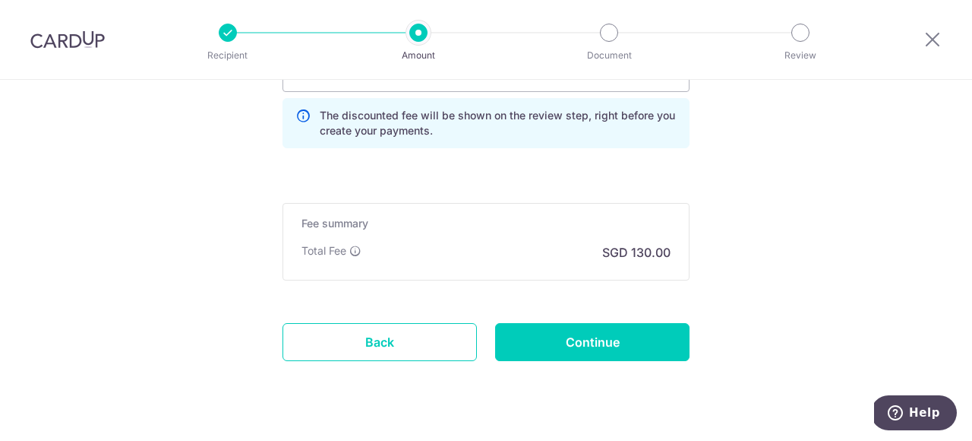
scroll to position [1267, 0]
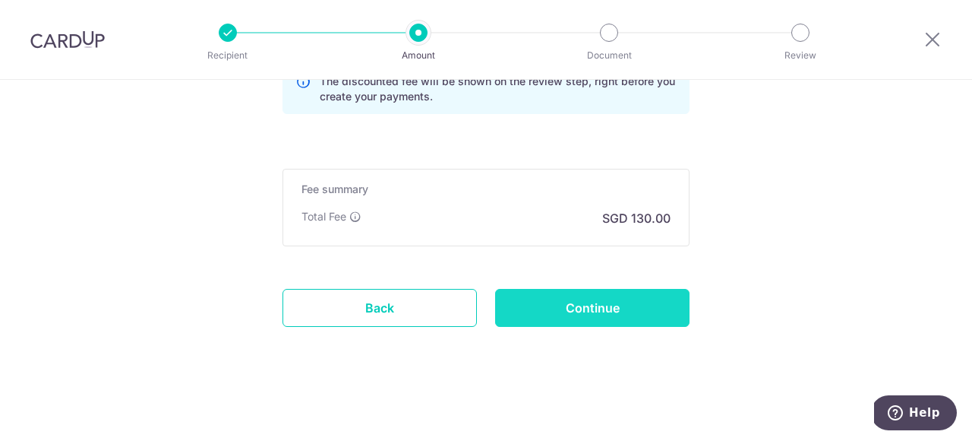
type input "30% Split into SGD5000 and SGD15205"
click at [645, 313] on input "Continue" at bounding box center [592, 308] width 194 height 38
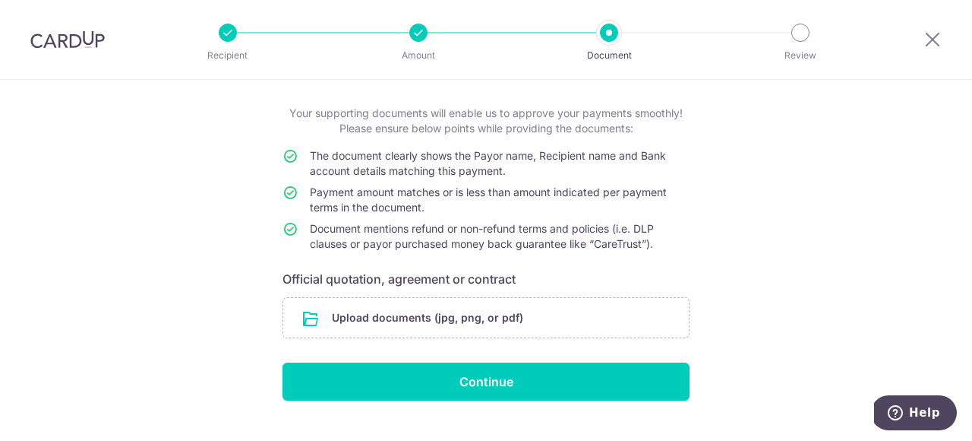
scroll to position [77, 0]
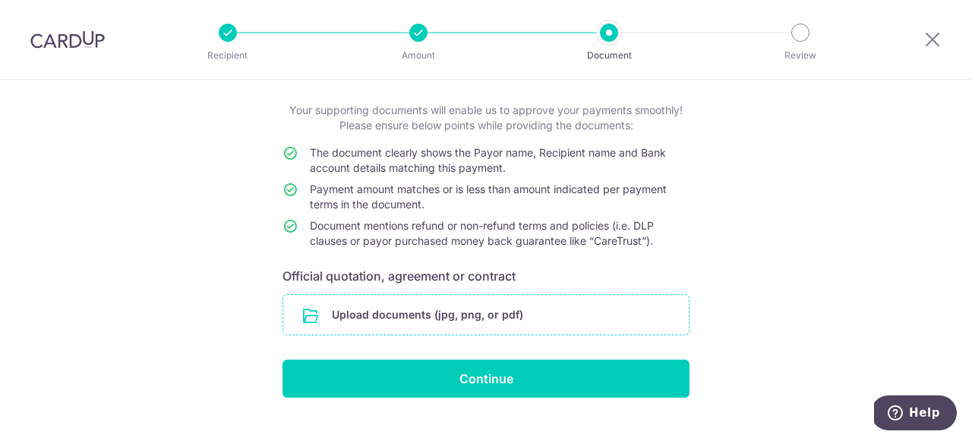
click at [467, 318] on input "file" at bounding box center [486, 315] width 406 height 40
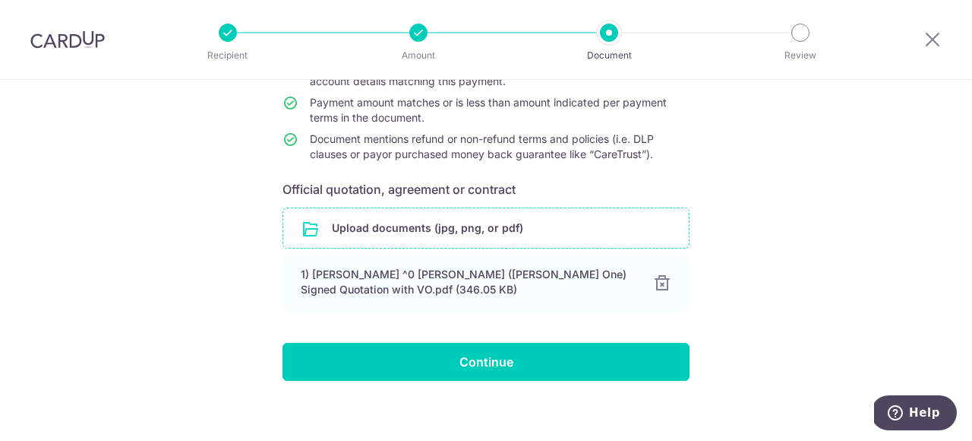
scroll to position [175, 0]
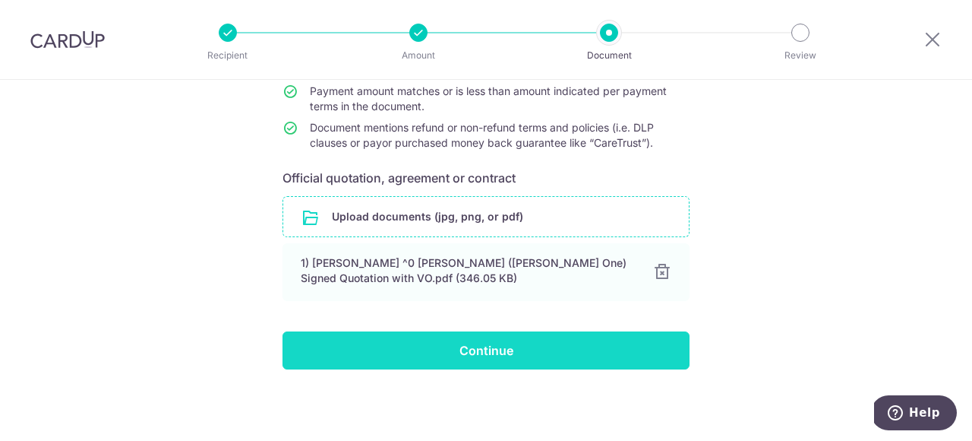
click at [548, 357] on input "Continue" at bounding box center [486, 350] width 407 height 38
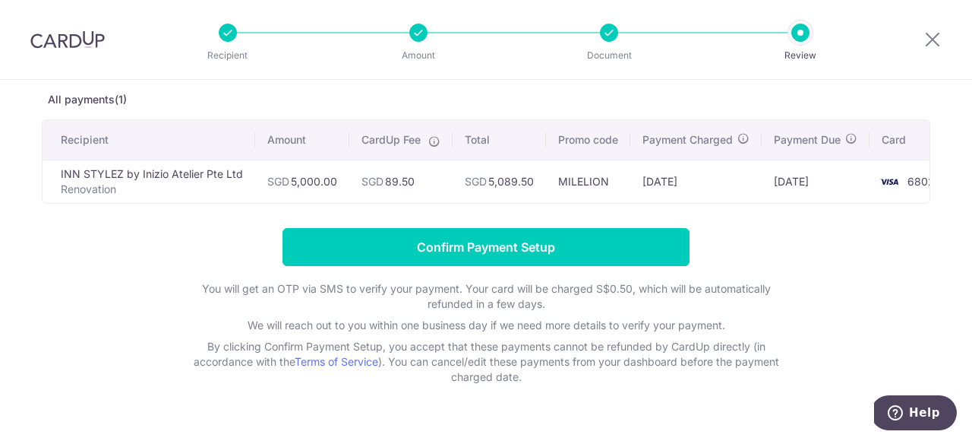
scroll to position [84, 0]
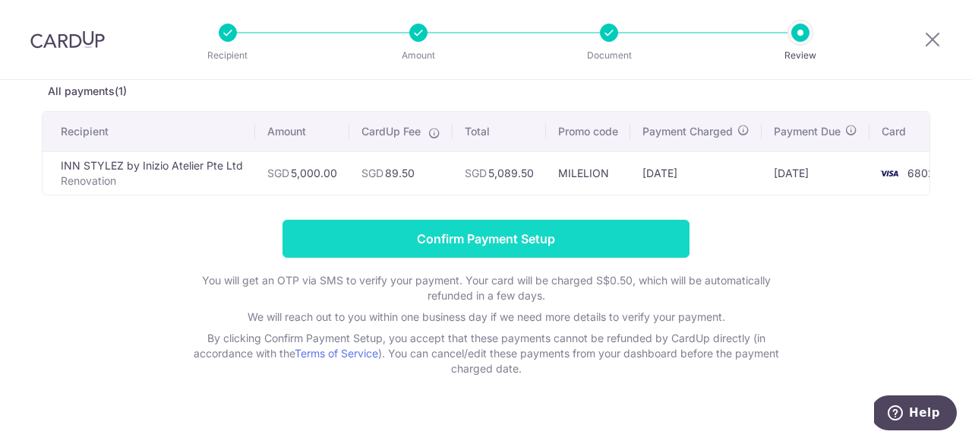
click at [453, 232] on input "Confirm Payment Setup" at bounding box center [486, 239] width 407 height 38
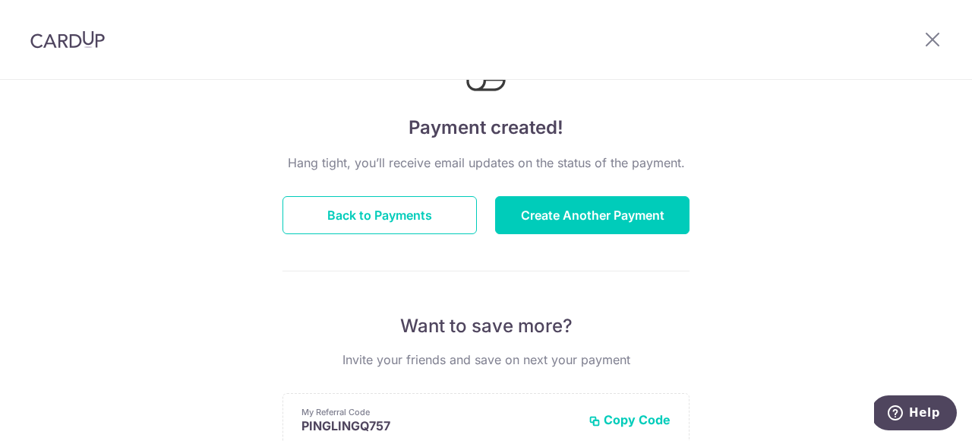
scroll to position [79, 0]
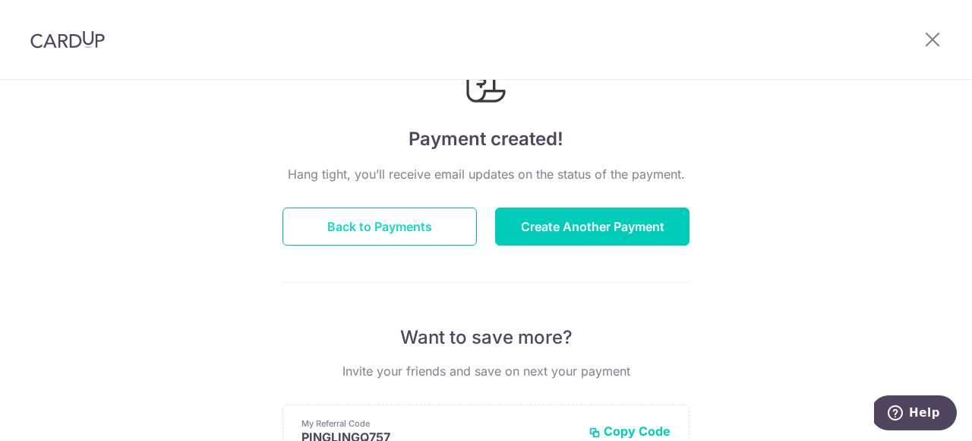
click at [374, 229] on button "Back to Payments" at bounding box center [380, 226] width 194 height 38
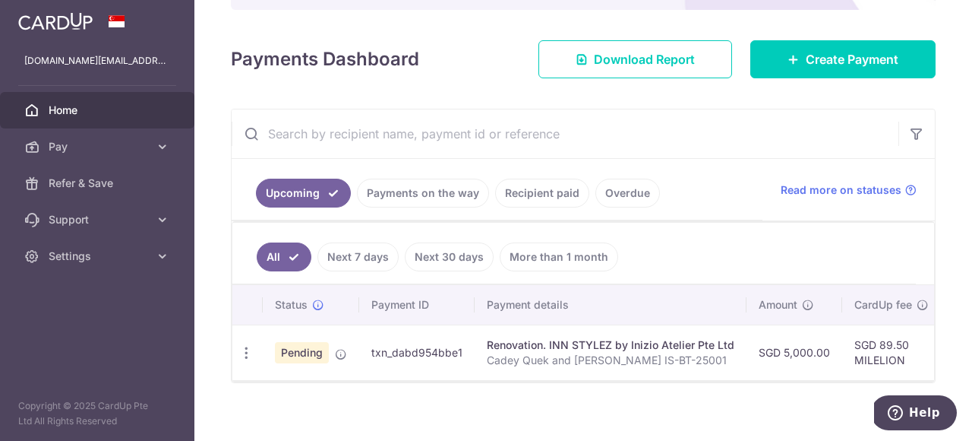
scroll to position [198, 0]
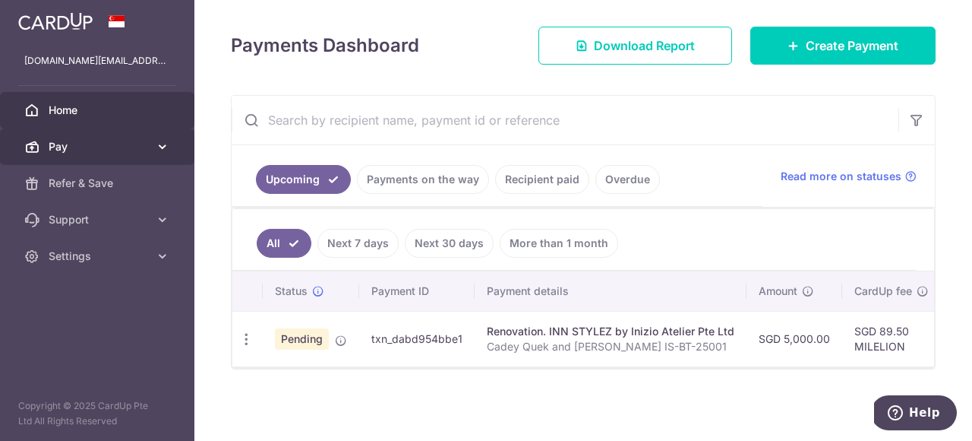
click at [74, 156] on link "Pay" at bounding box center [97, 146] width 194 height 36
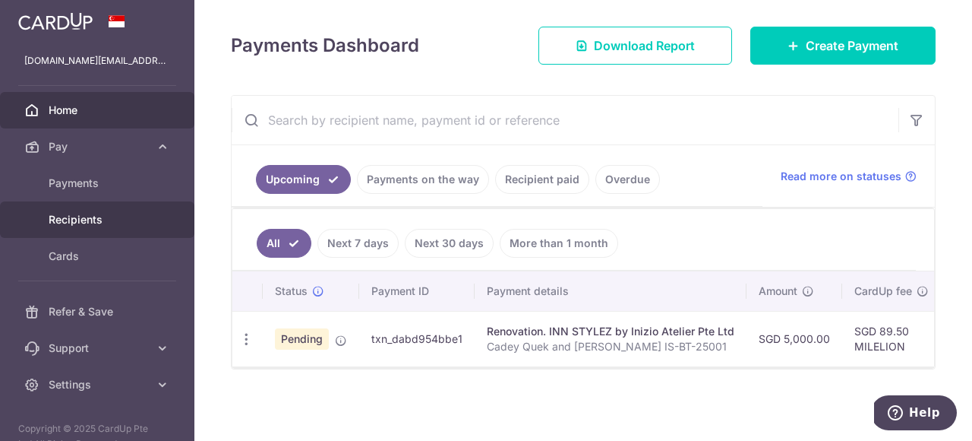
click at [78, 232] on link "Recipients" at bounding box center [97, 219] width 194 height 36
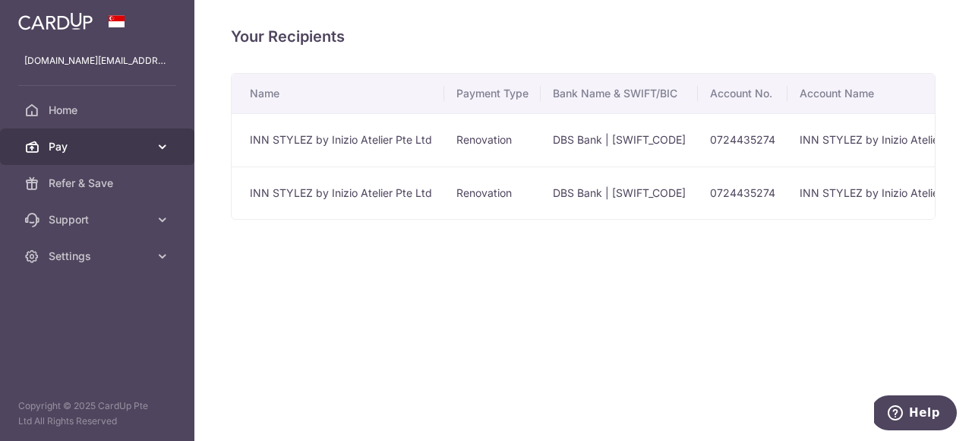
click at [62, 160] on link "Pay" at bounding box center [97, 146] width 194 height 36
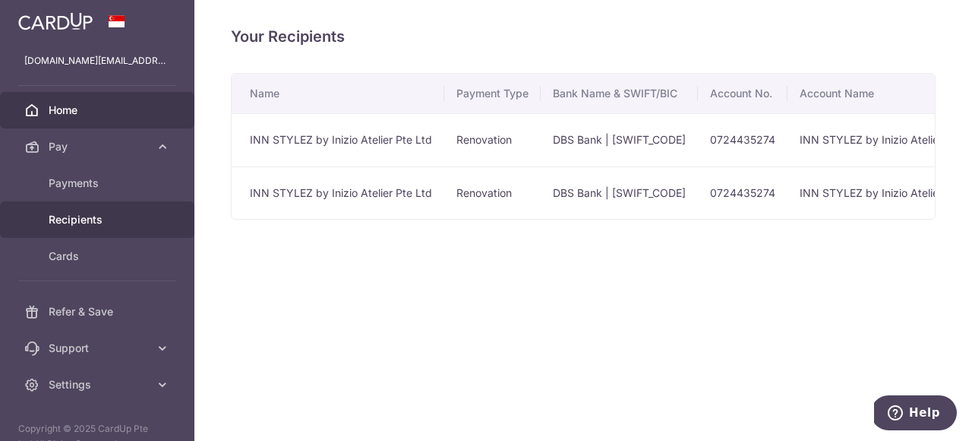
click at [70, 109] on span "Home" at bounding box center [99, 110] width 100 height 15
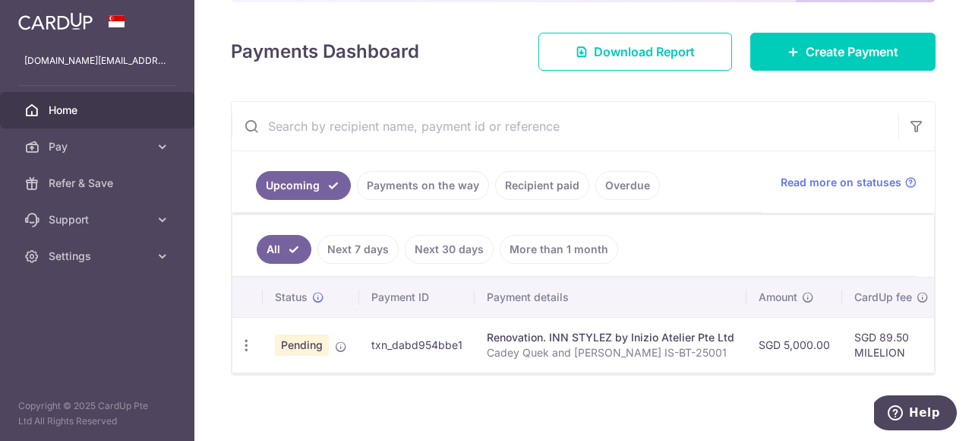
scroll to position [198, 0]
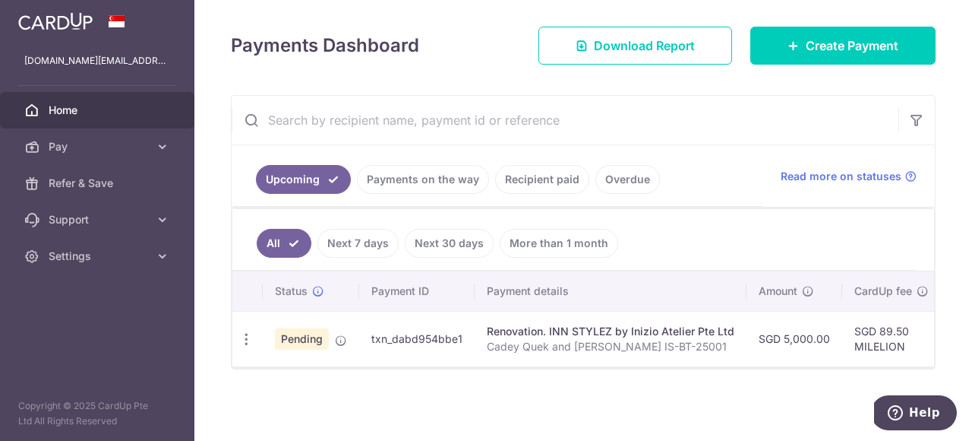
click at [423, 368] on div "Upcoming Payments on the way Recipient paid Overdue Read more on statuses All N…" at bounding box center [583, 232] width 705 height 274
click at [249, 340] on icon "button" at bounding box center [247, 339] width 16 height 16
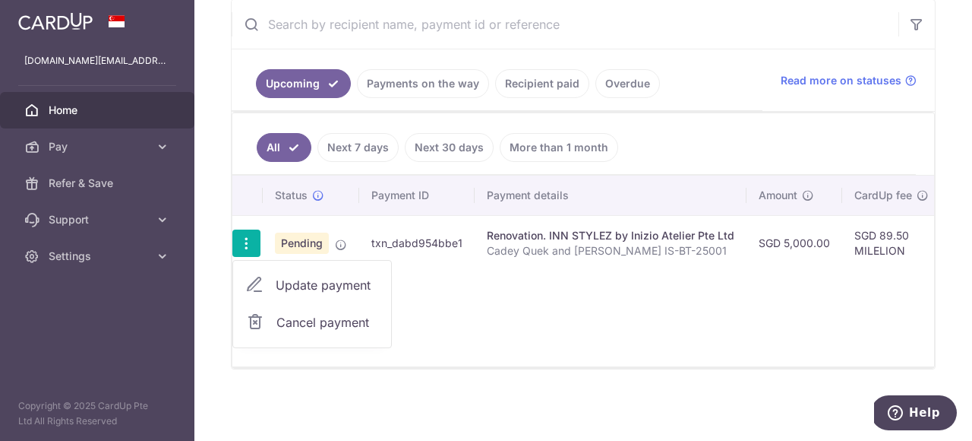
click at [504, 305] on div "Status Payment ID Payment details Amount CardUp fee Total amt. Charge date Due …" at bounding box center [583, 270] width 702 height 191
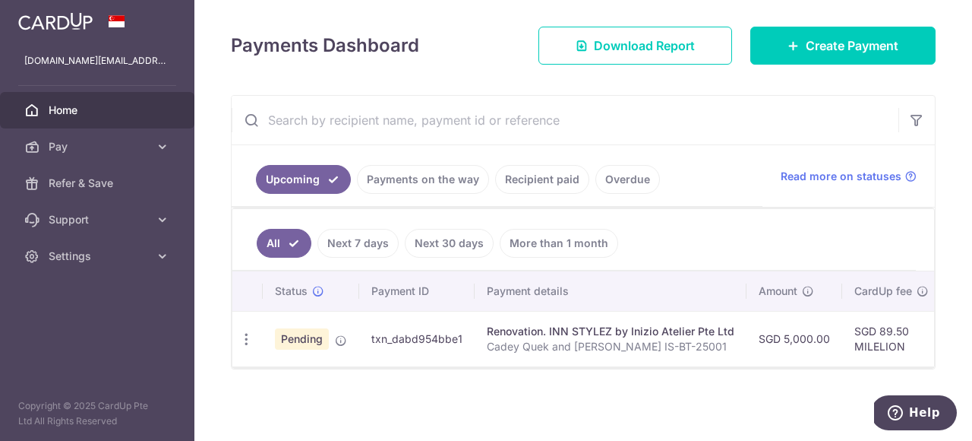
click at [392, 344] on td "txn_dabd954bbe1" at bounding box center [416, 338] width 115 height 55
click at [431, 182] on link "Payments on the way" at bounding box center [423, 179] width 132 height 29
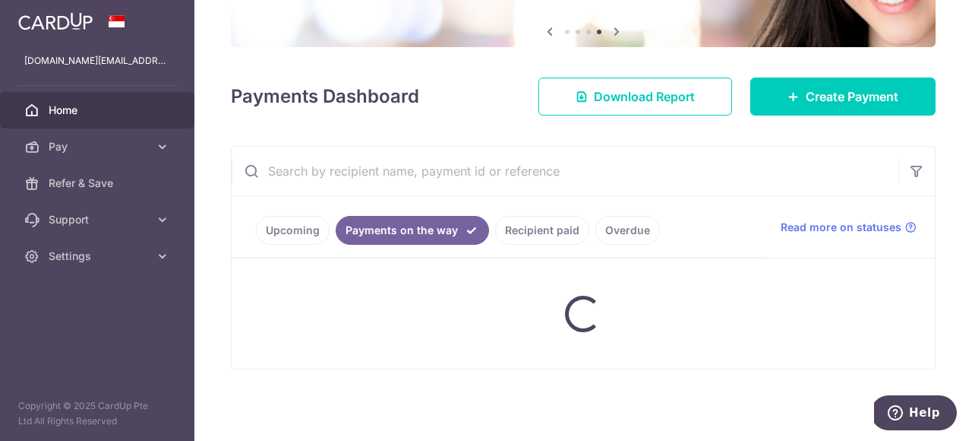
scroll to position [237, 0]
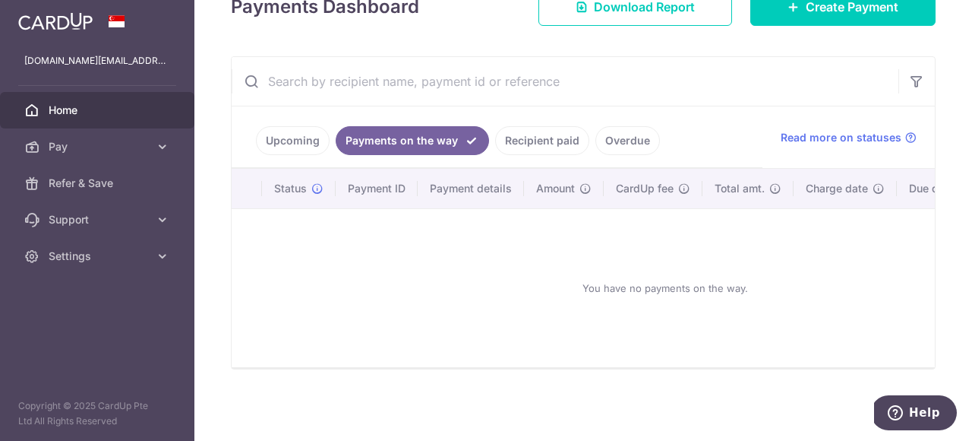
click at [292, 147] on link "Upcoming" at bounding box center [293, 140] width 74 height 29
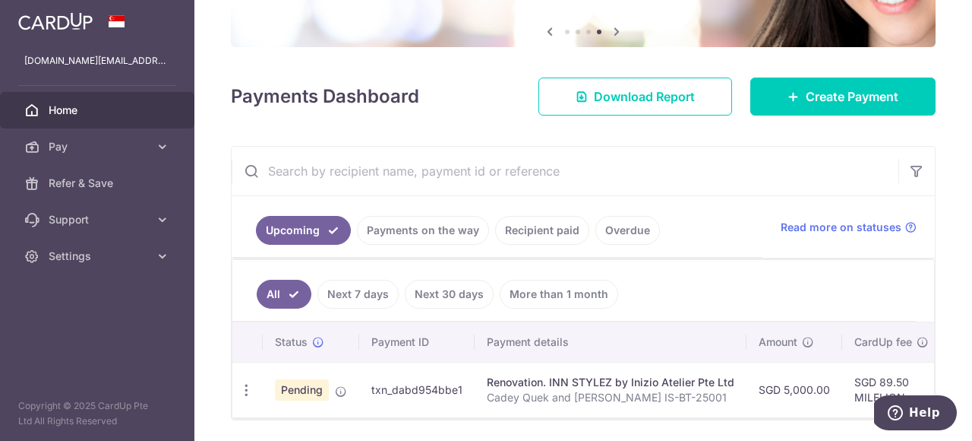
scroll to position [198, 0]
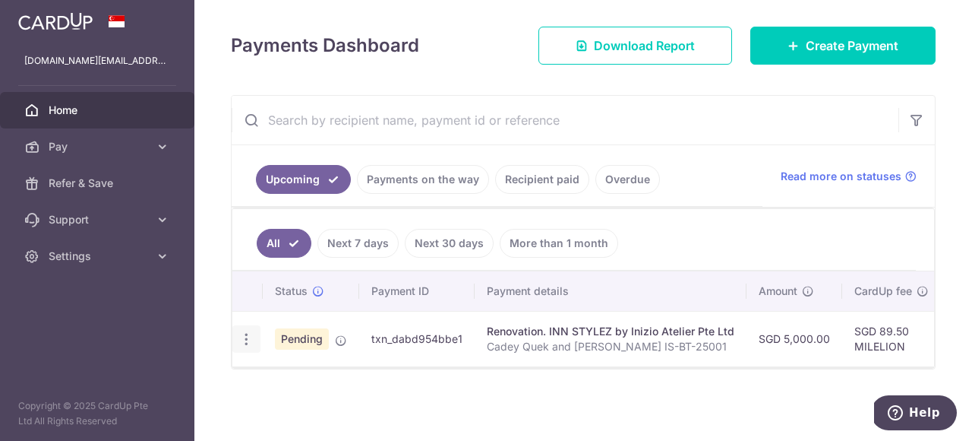
click at [244, 343] on icon "button" at bounding box center [247, 339] width 16 height 16
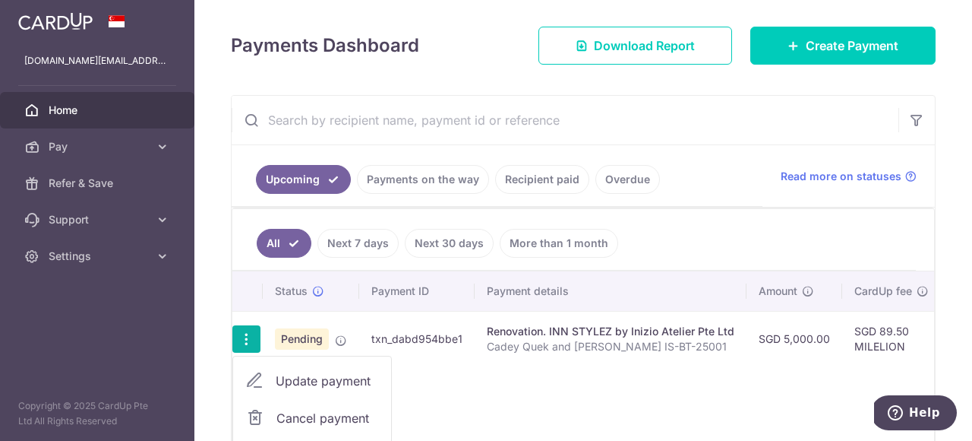
click at [451, 388] on div "Status Payment ID Payment details Amount CardUp fee Total amt. Charge date Due …" at bounding box center [583, 366] width 702 height 191
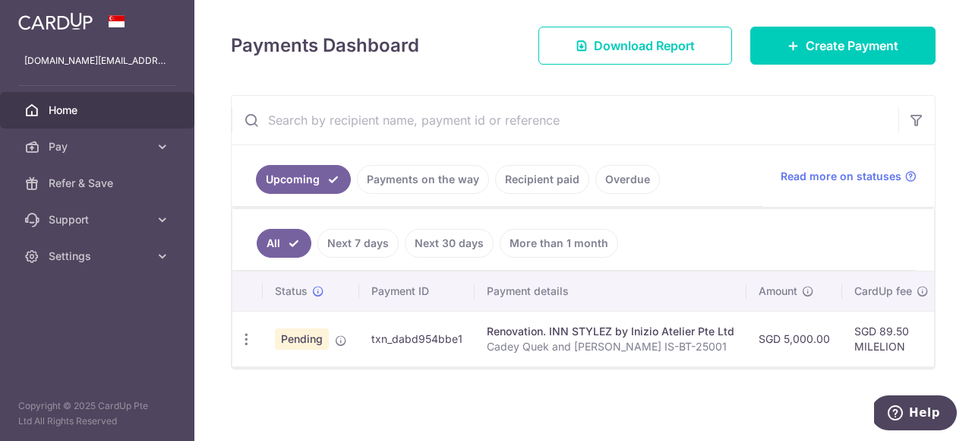
click at [625, 334] on div "Renovation. INN STYLEZ by Inizio Atelier Pte Ltd" at bounding box center [611, 331] width 248 height 15
click at [372, 241] on link "Next 7 days" at bounding box center [358, 243] width 81 height 29
click at [637, 47] on span "Download Report" at bounding box center [644, 45] width 101 height 18
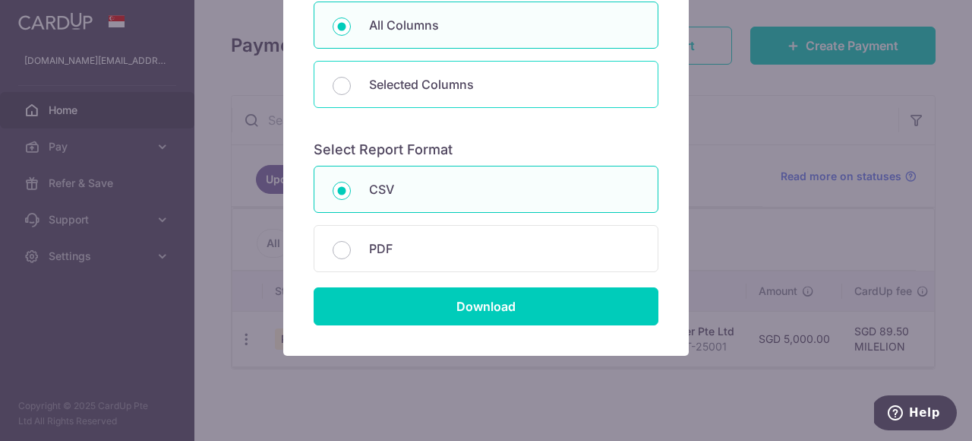
scroll to position [238, 0]
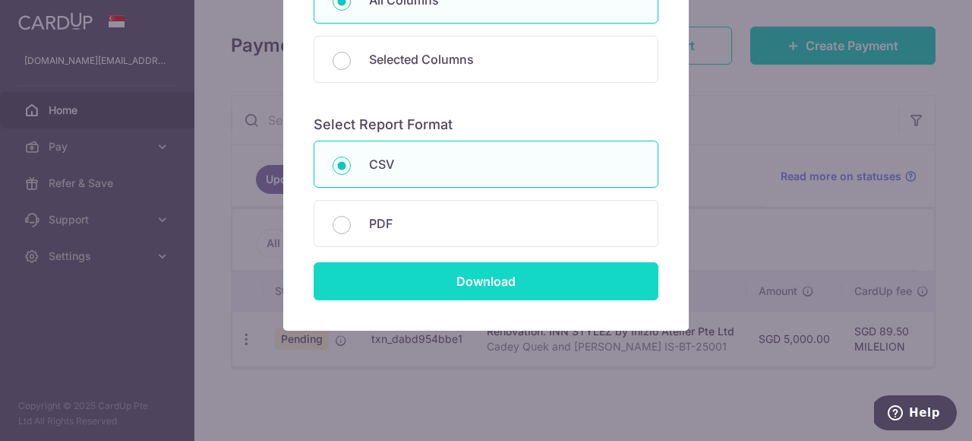
click at [488, 280] on input "Download" at bounding box center [486, 281] width 345 height 38
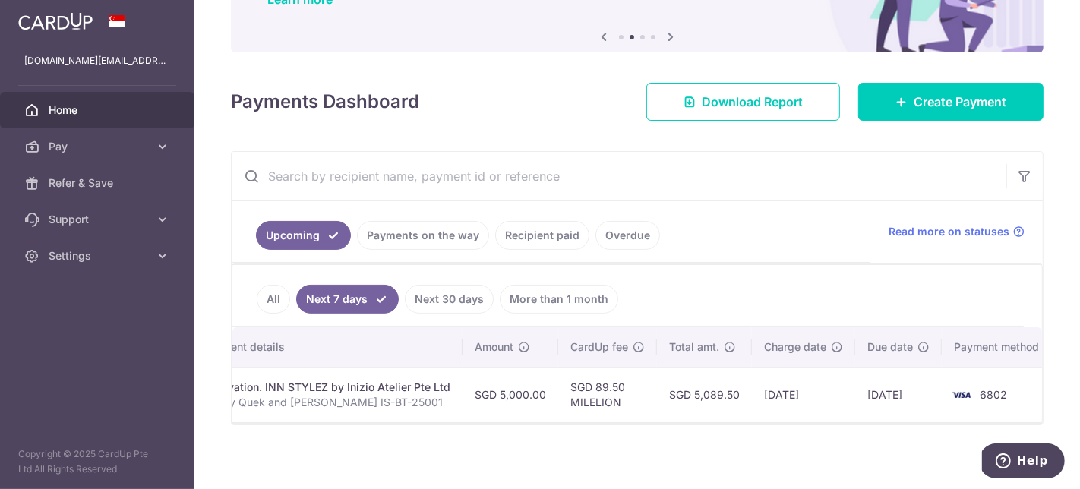
scroll to position [0, 0]
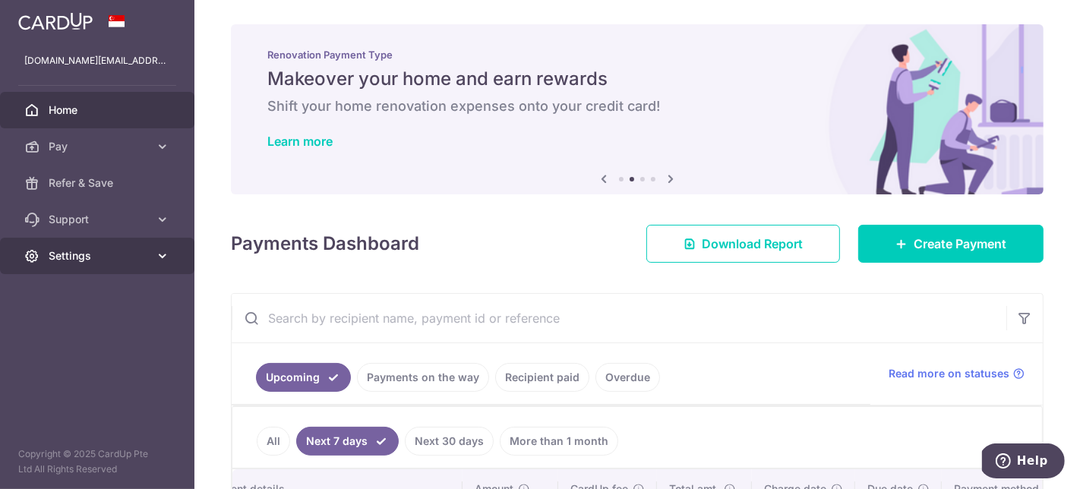
click at [60, 262] on span "Settings" at bounding box center [99, 255] width 100 height 15
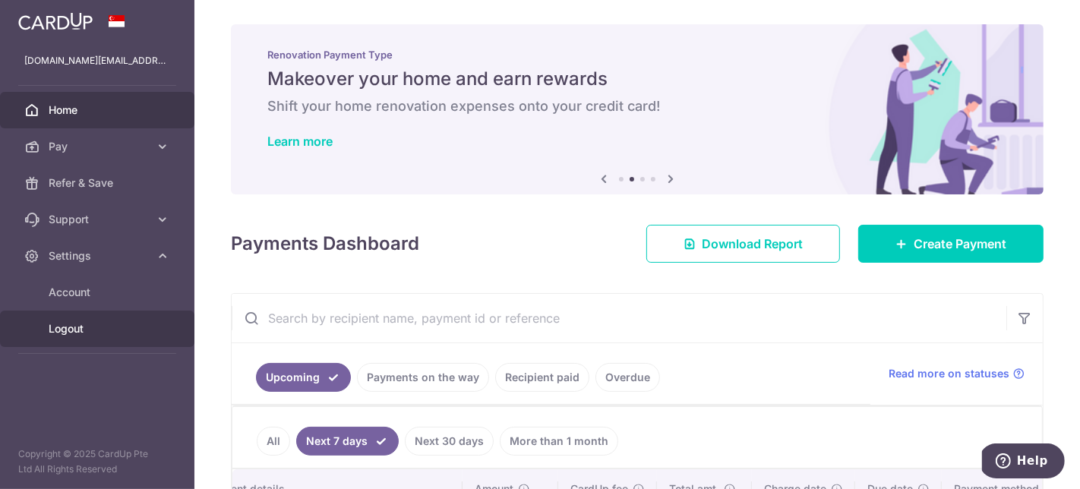
click at [84, 330] on span "Logout" at bounding box center [99, 328] width 100 height 15
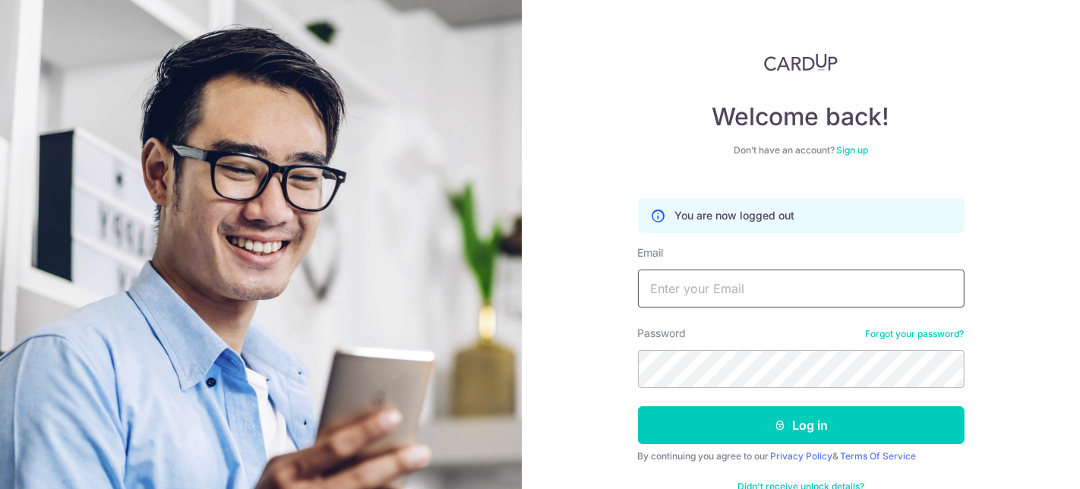
type input "[DOMAIN_NAME][EMAIL_ADDRESS][DOMAIN_NAME]"
